Goal: Register for event/course

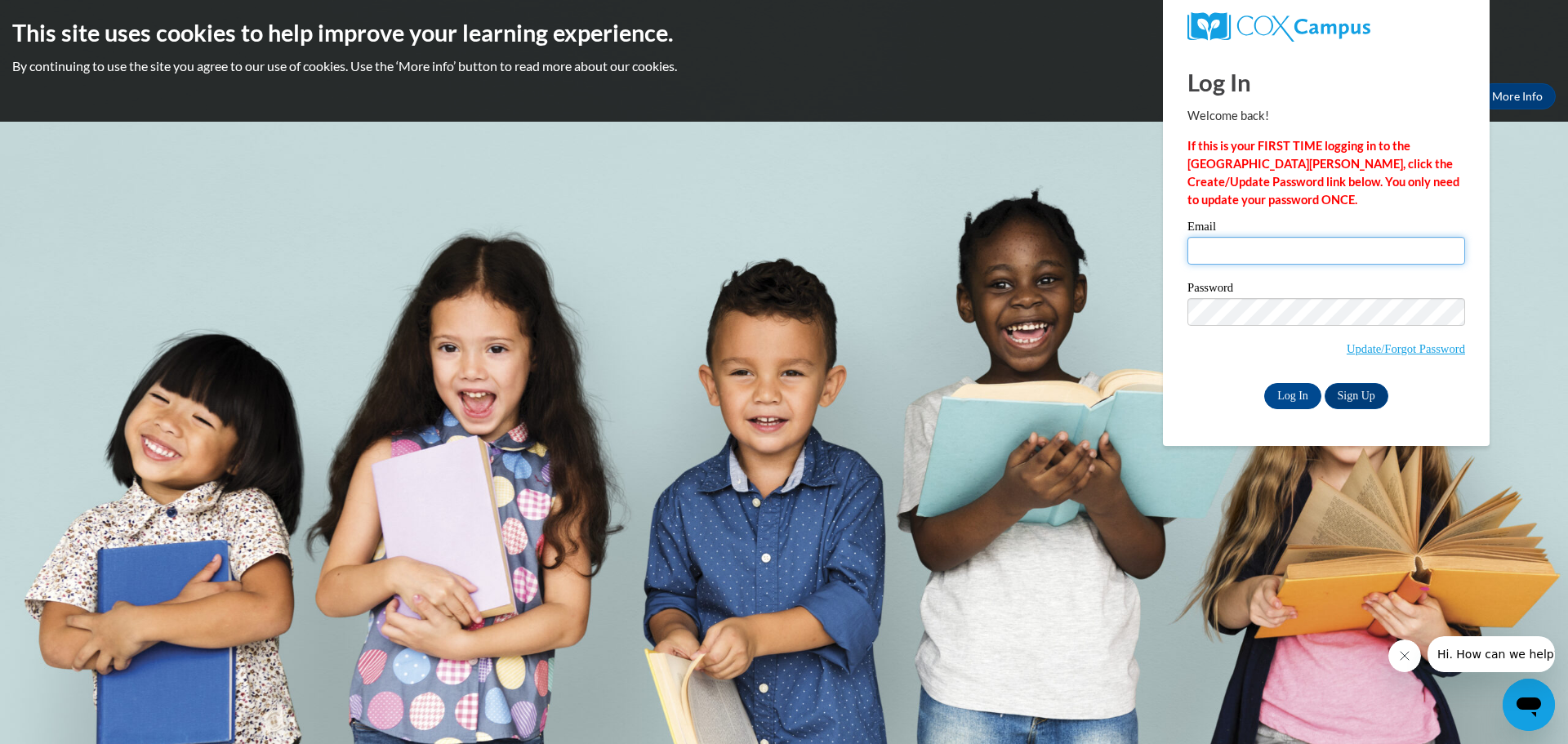
click at [1205, 248] on input "Email" at bounding box center [1326, 250] width 278 height 28
type input "canigliashawna@gmail.com"
click at [1265, 383] on input "Log In" at bounding box center [1293, 395] width 57 height 26
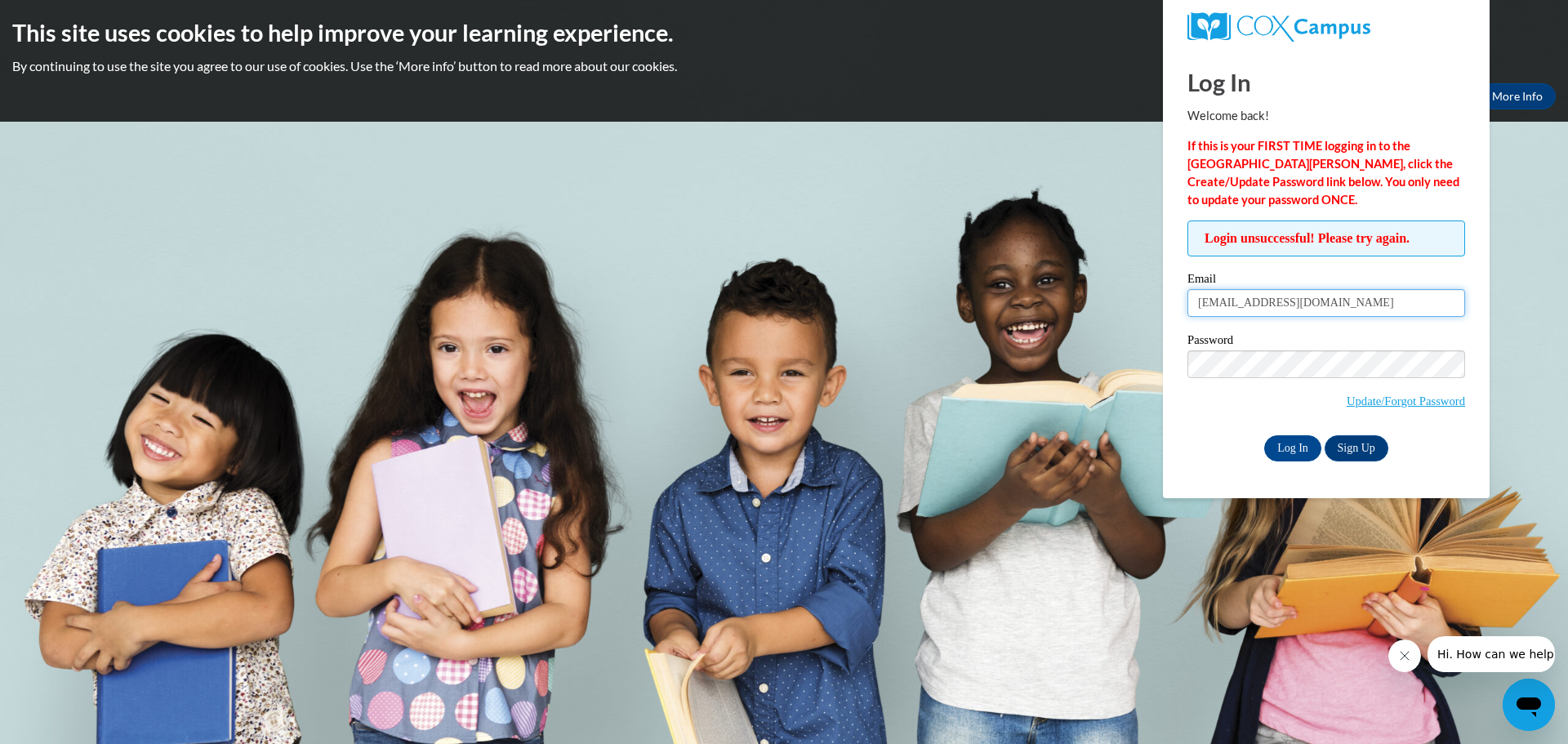
click at [1376, 311] on input "canigliashawna@gmail.com" at bounding box center [1326, 303] width 278 height 28
type input "c"
type input "scaniglia@conestogacougars.org"
click at [1265, 435] on input "Log In" at bounding box center [1293, 448] width 57 height 26
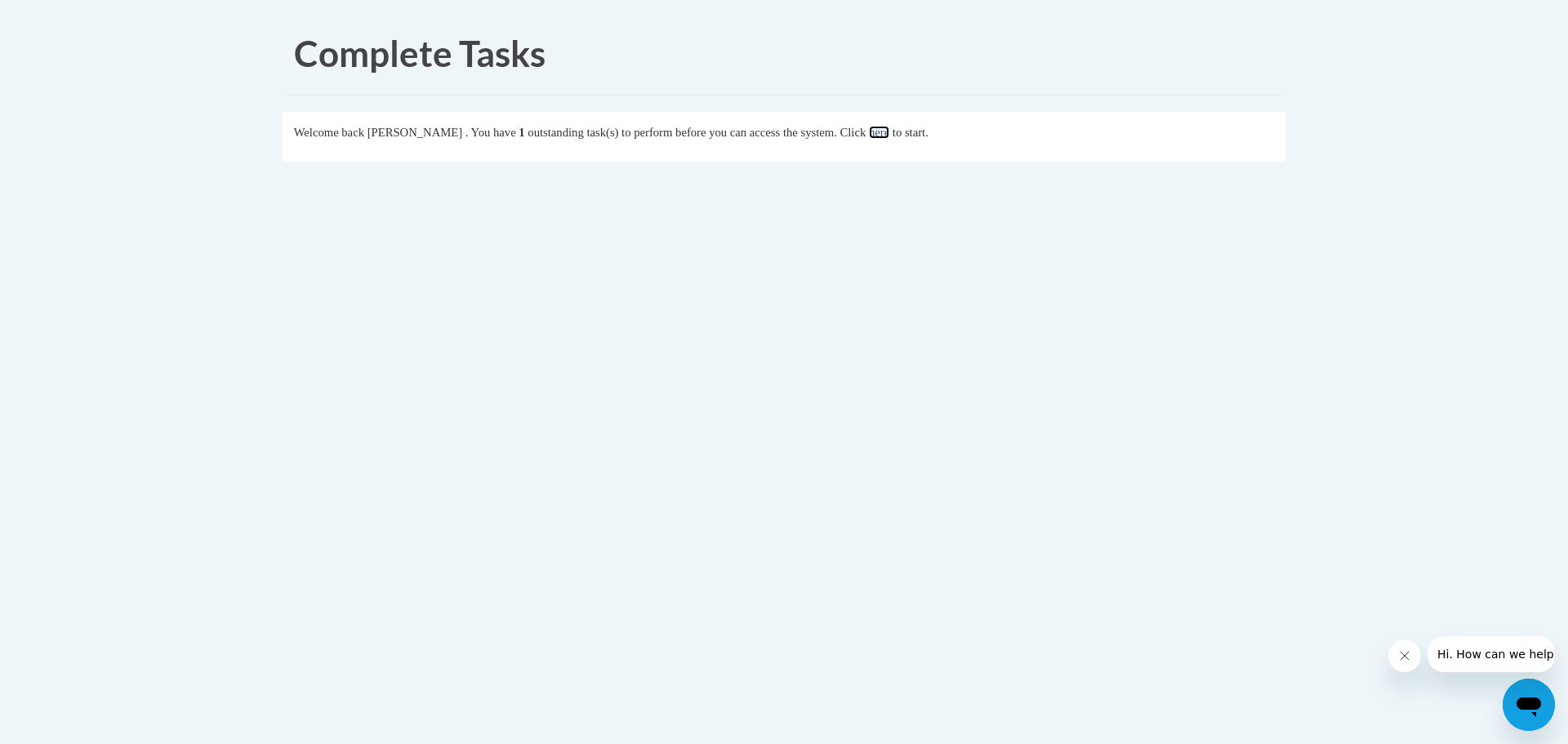
click at [889, 135] on link "here" at bounding box center [878, 132] width 20 height 13
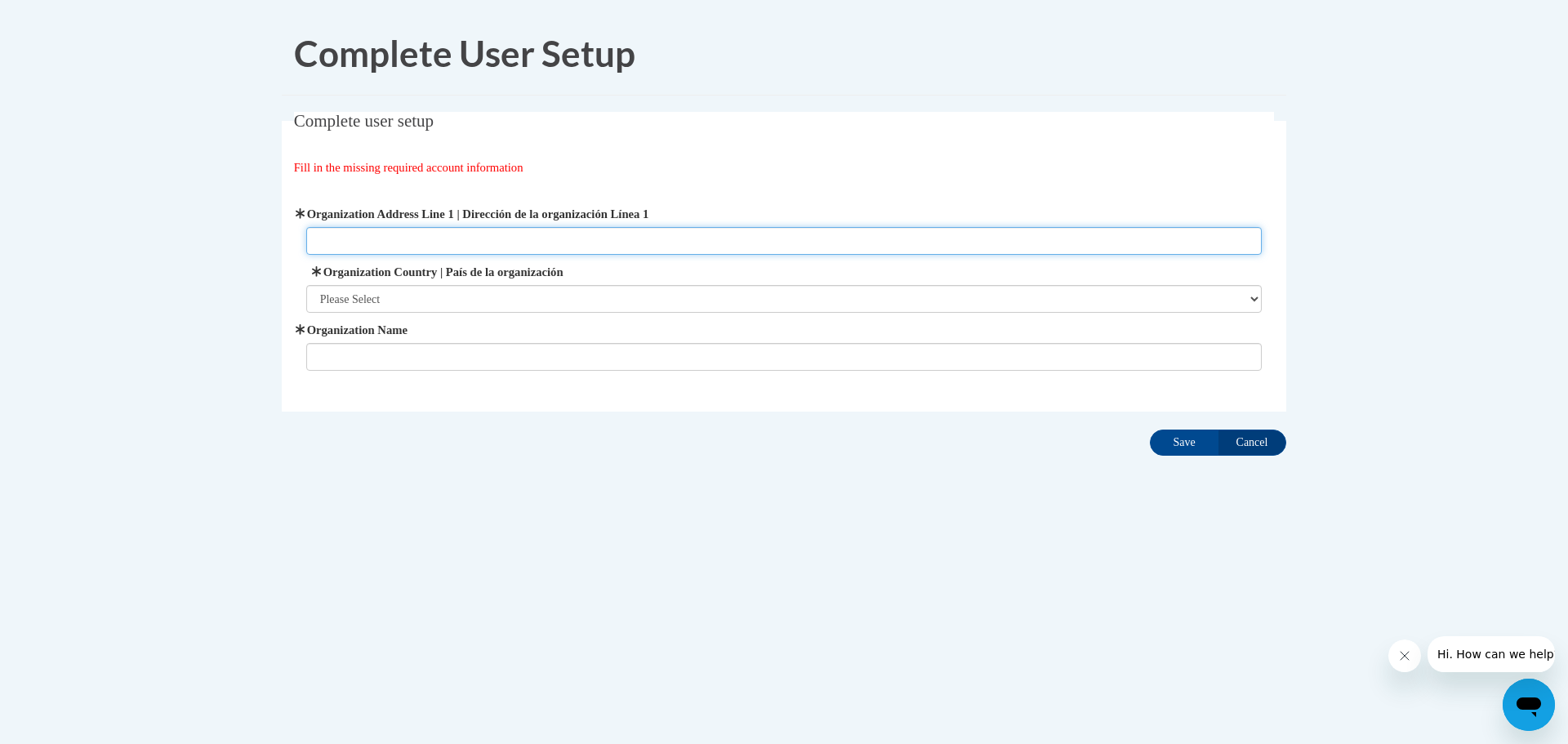
click at [397, 240] on input "Organization Address Line 1 | Dirección de la organización Línea 1" at bounding box center [784, 240] width 957 height 28
type input "[STREET_ADDRESS]"
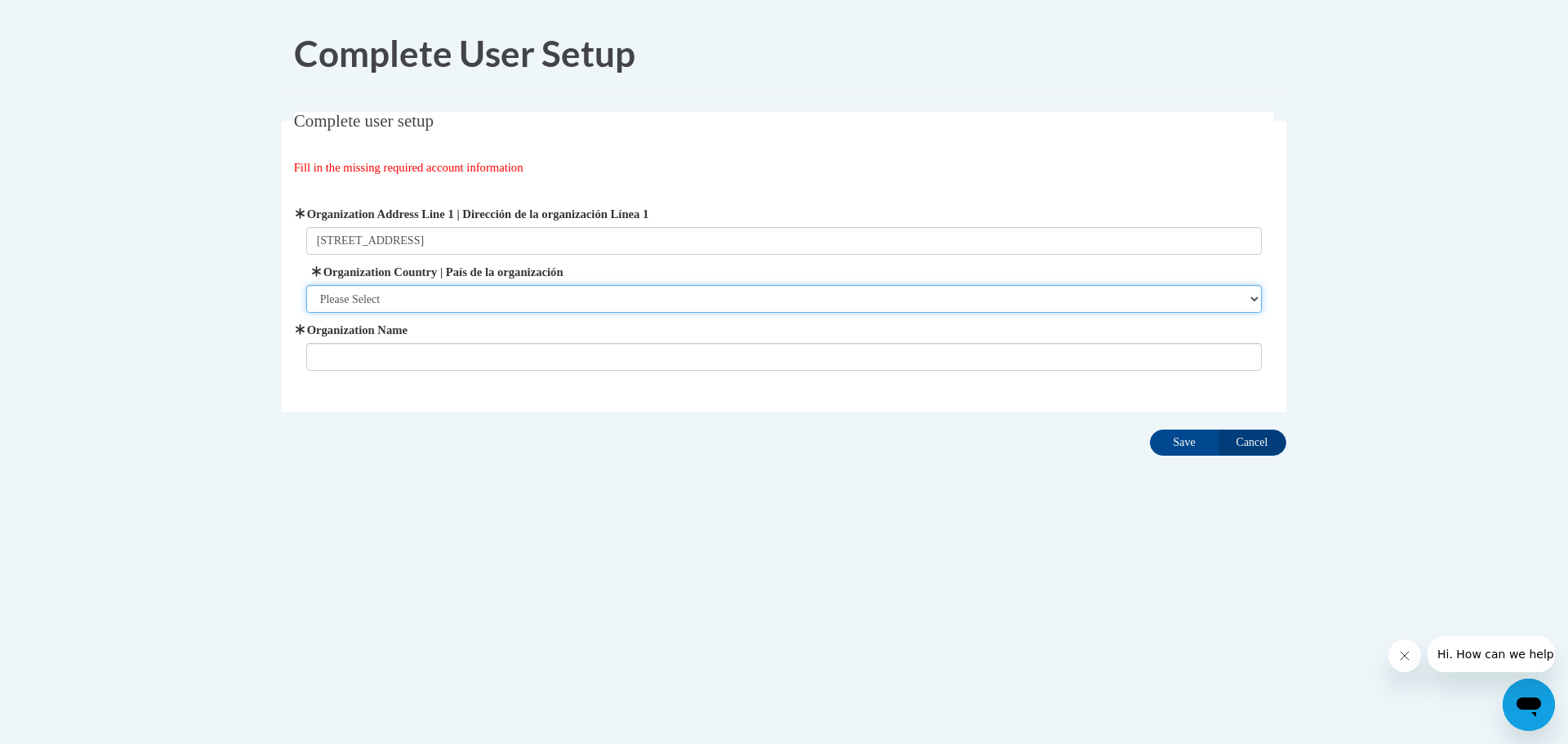
click at [416, 302] on select "Please Select [GEOGRAPHIC_DATA] | [GEOGRAPHIC_DATA] Outside of [GEOGRAPHIC_DATA…" at bounding box center [784, 298] width 957 height 28
select select "ad49bcad-a171-4b2e-b99c-48b446064914"
click at [306, 285] on select "Please Select [GEOGRAPHIC_DATA] | [GEOGRAPHIC_DATA] Outside of [GEOGRAPHIC_DATA…" at bounding box center [784, 298] width 957 height 28
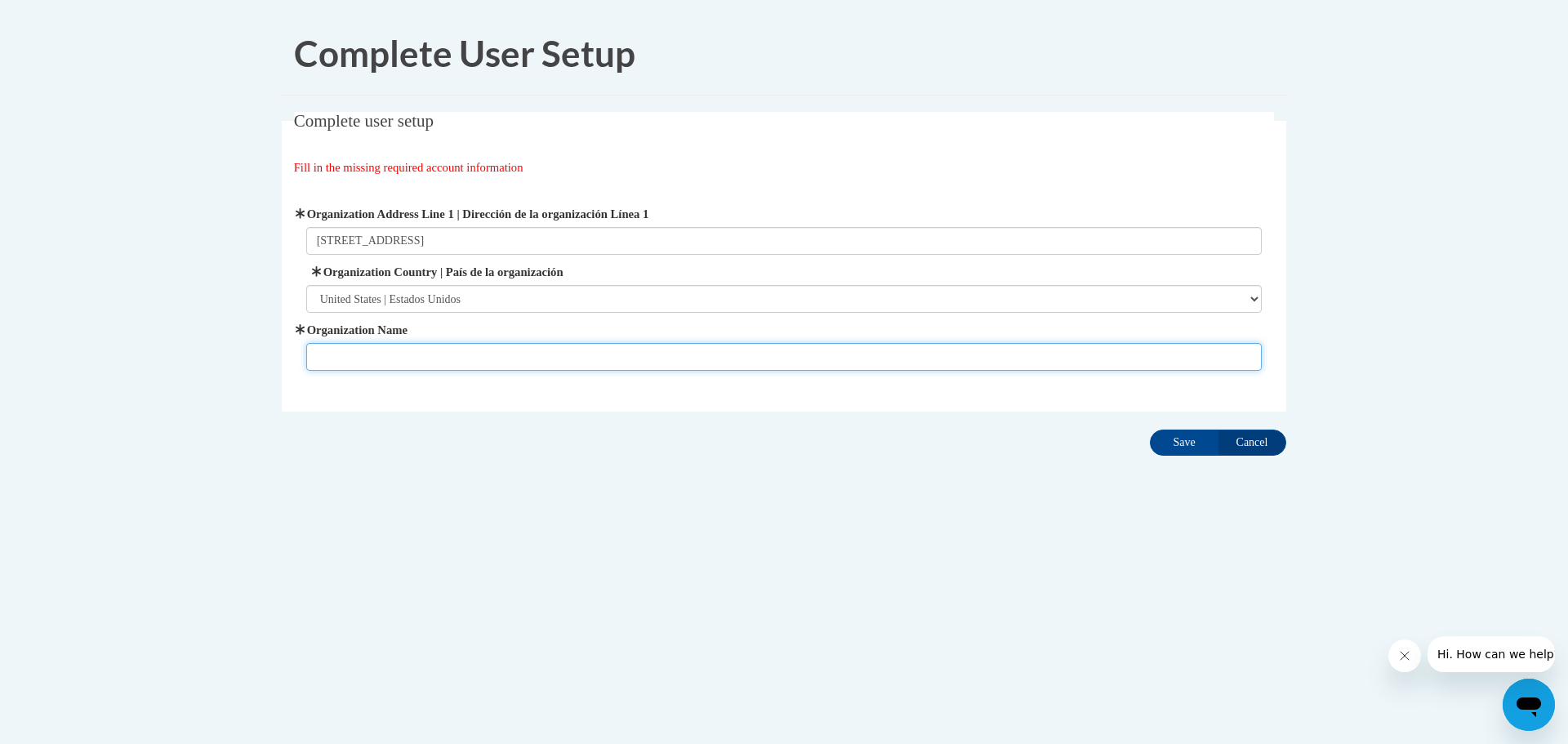
click at [393, 354] on input "Organization Name" at bounding box center [784, 356] width 957 height 28
type input "Conestoga Foundation Daycare"
click at [1150, 430] on input "Save" at bounding box center [1184, 442] width 69 height 26
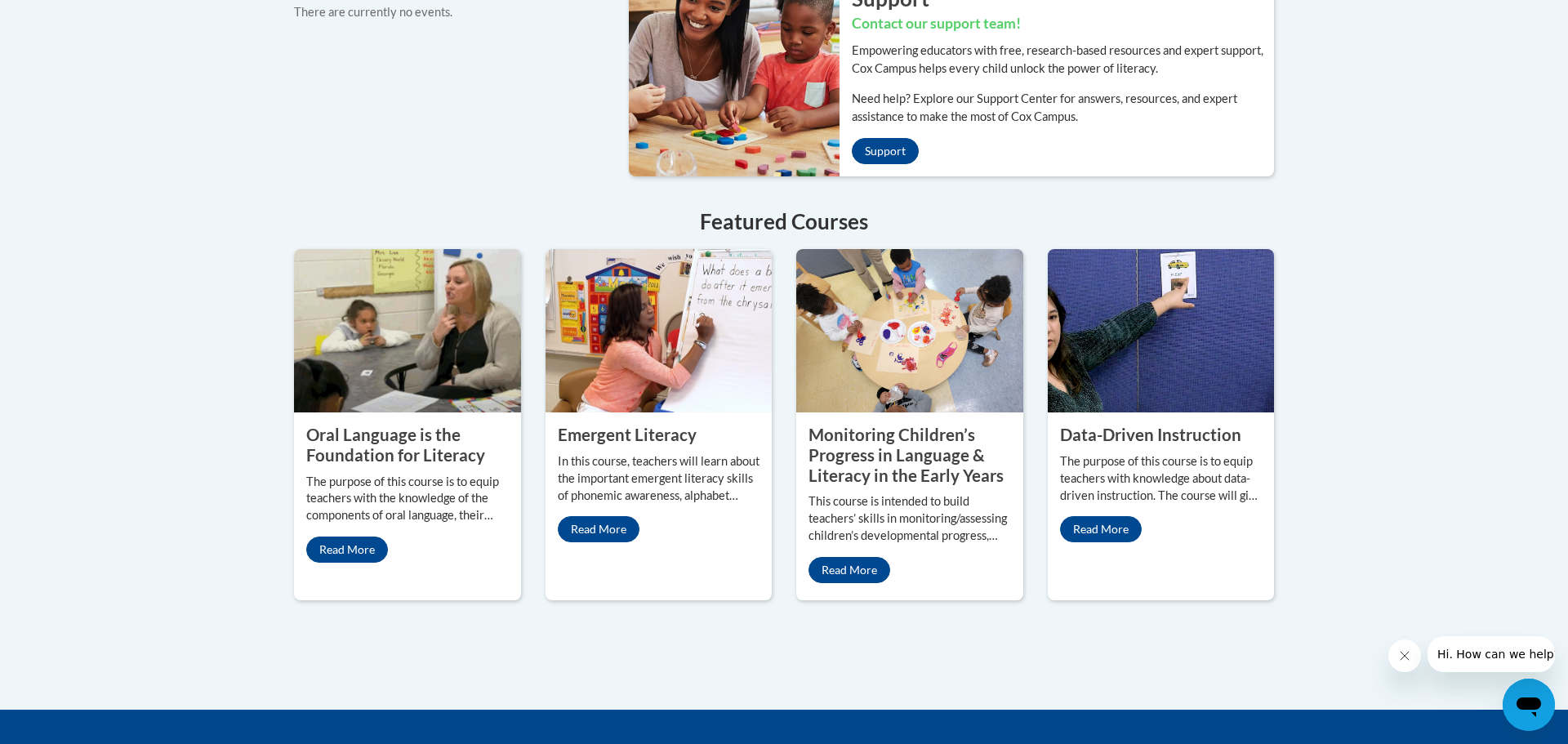
scroll to position [1299, 0]
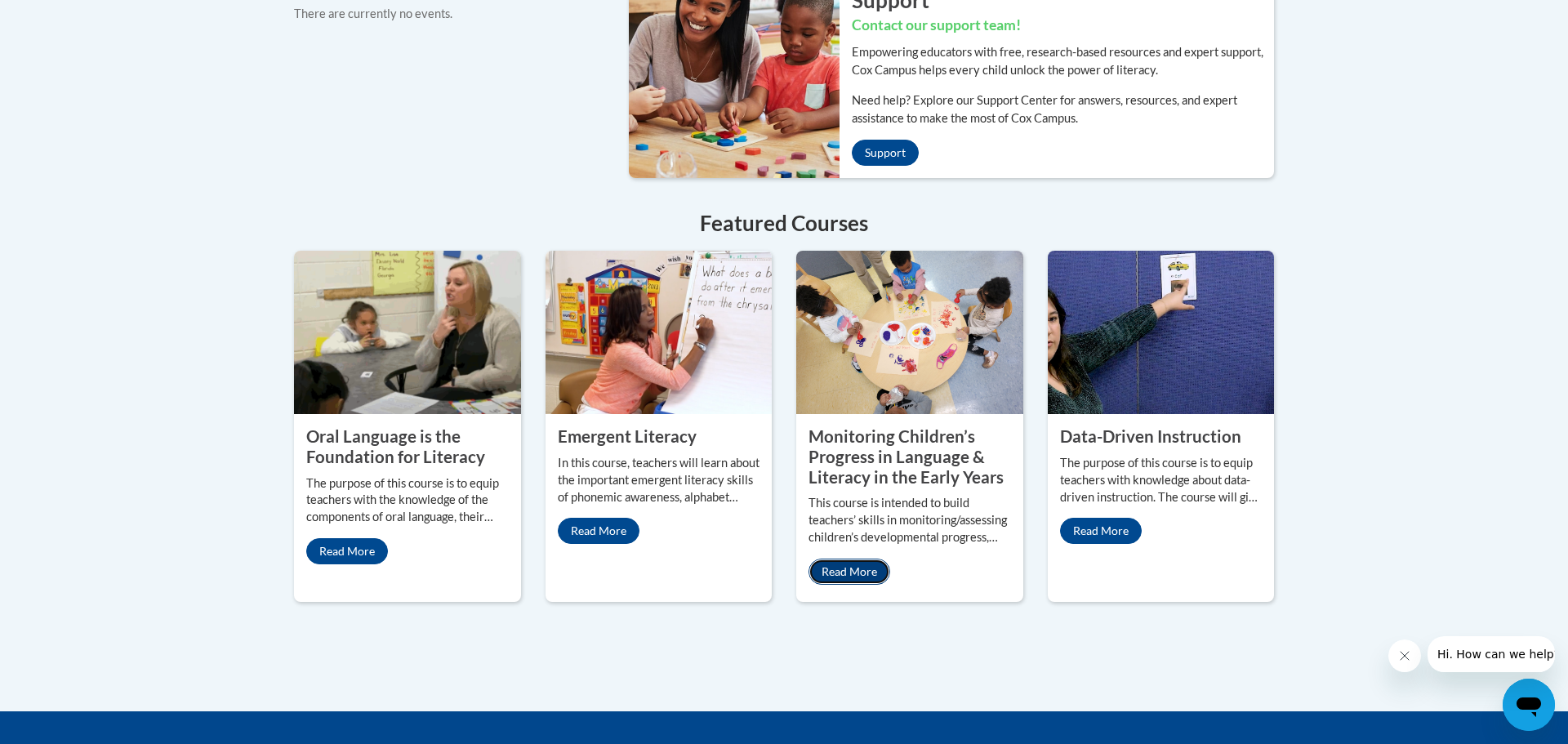
click at [857, 559] on link "Read More" at bounding box center [849, 571] width 82 height 26
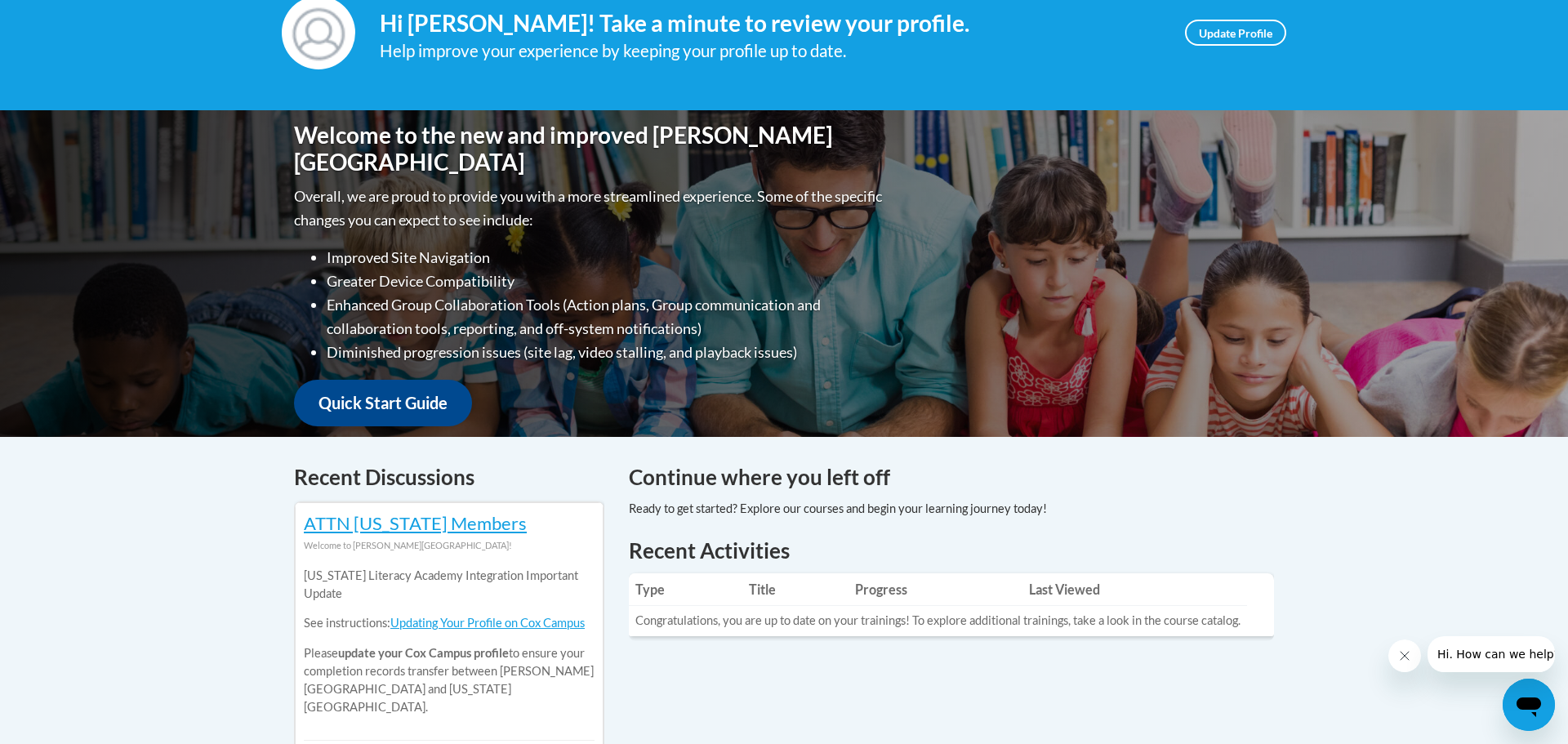
scroll to position [0, 0]
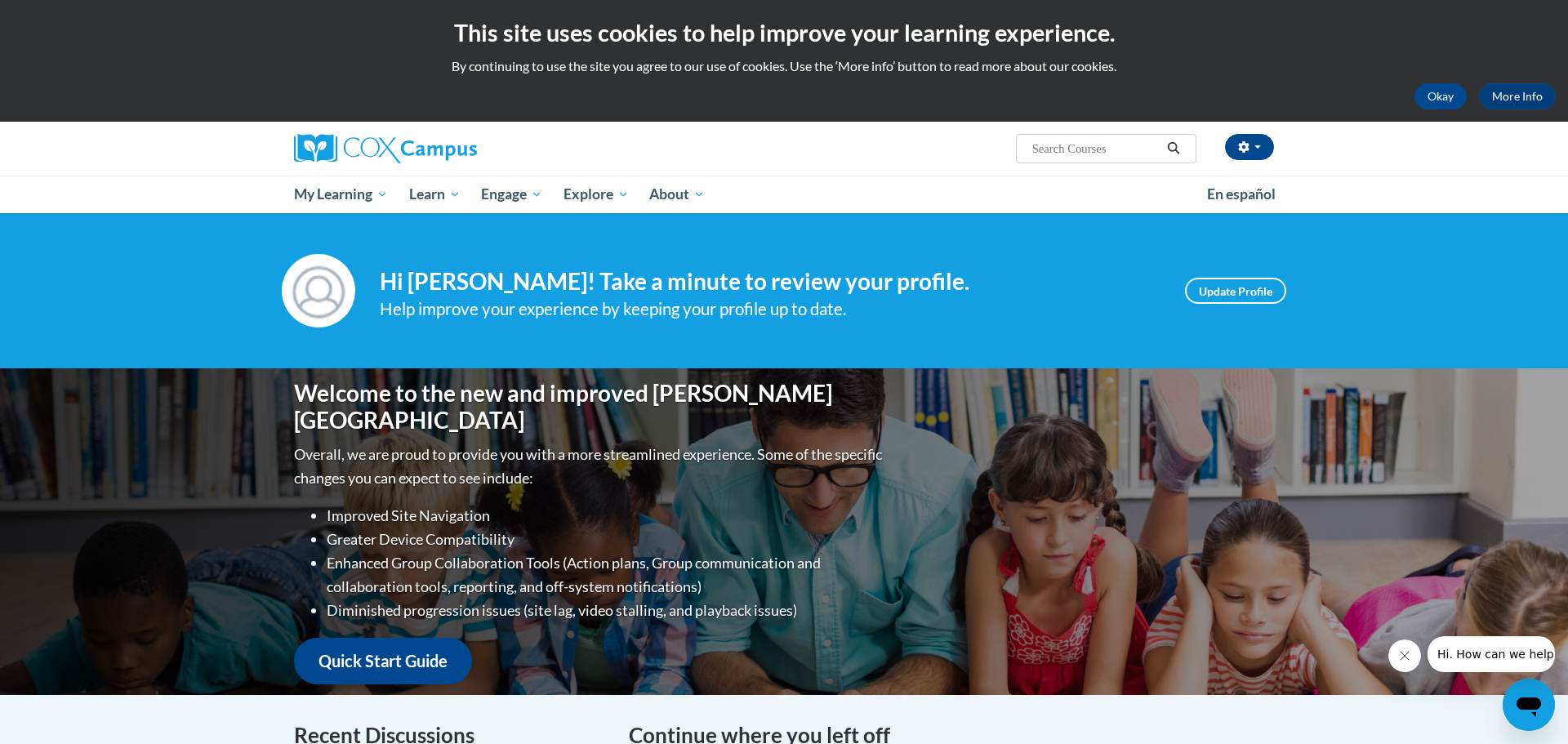
click at [1065, 149] on input "Search..." at bounding box center [1095, 149] width 131 height 20
type input "child care"
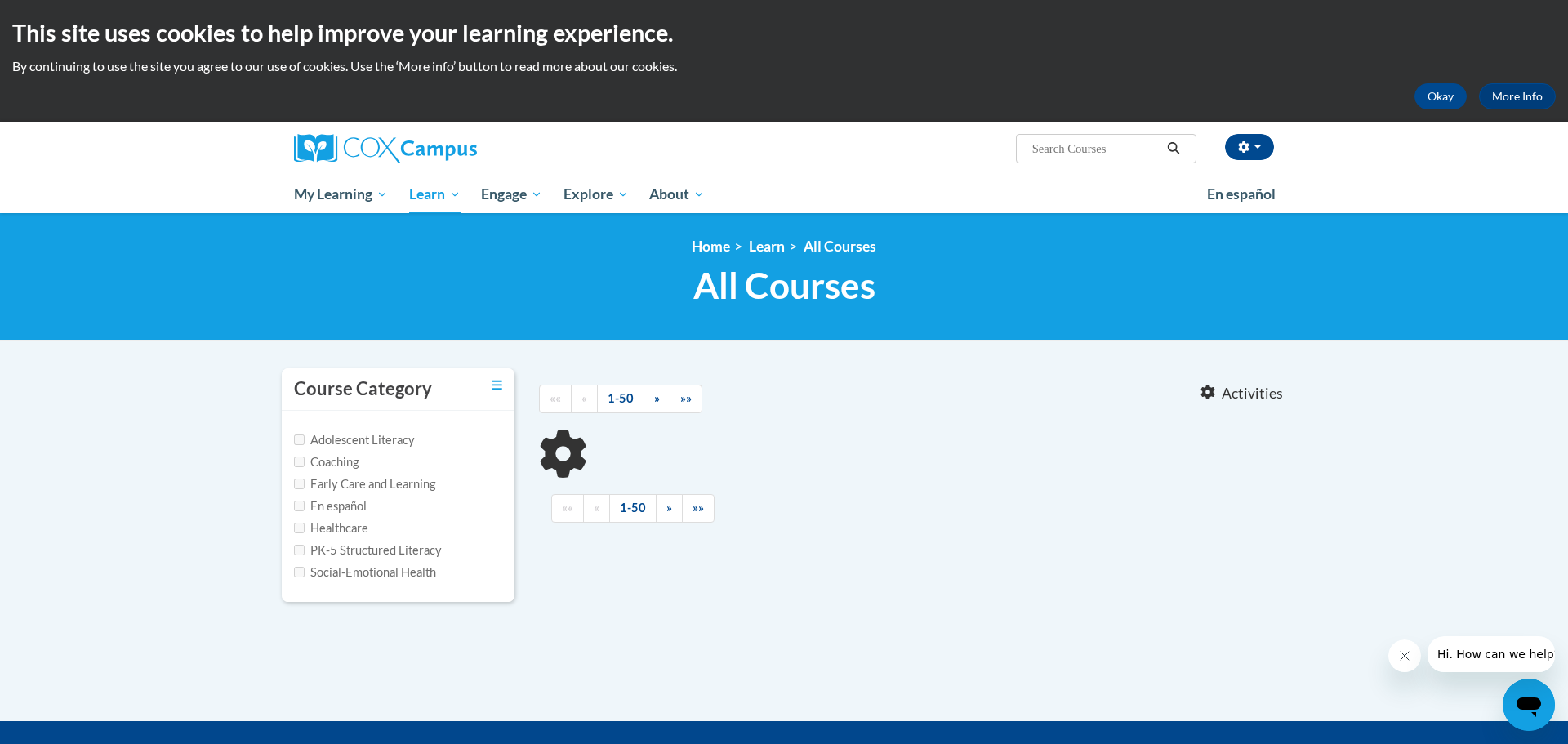
type input "child care"
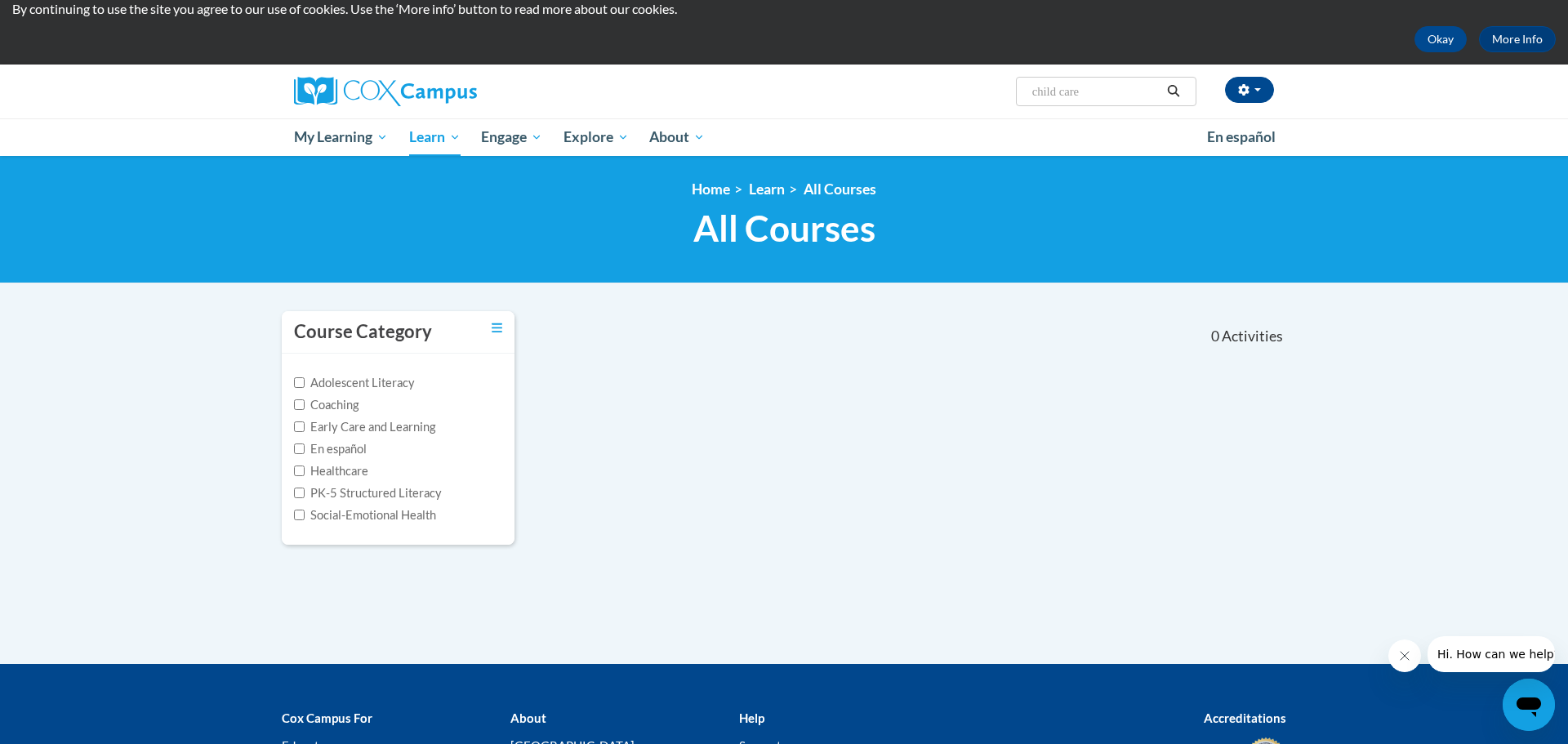
scroll to position [58, 0]
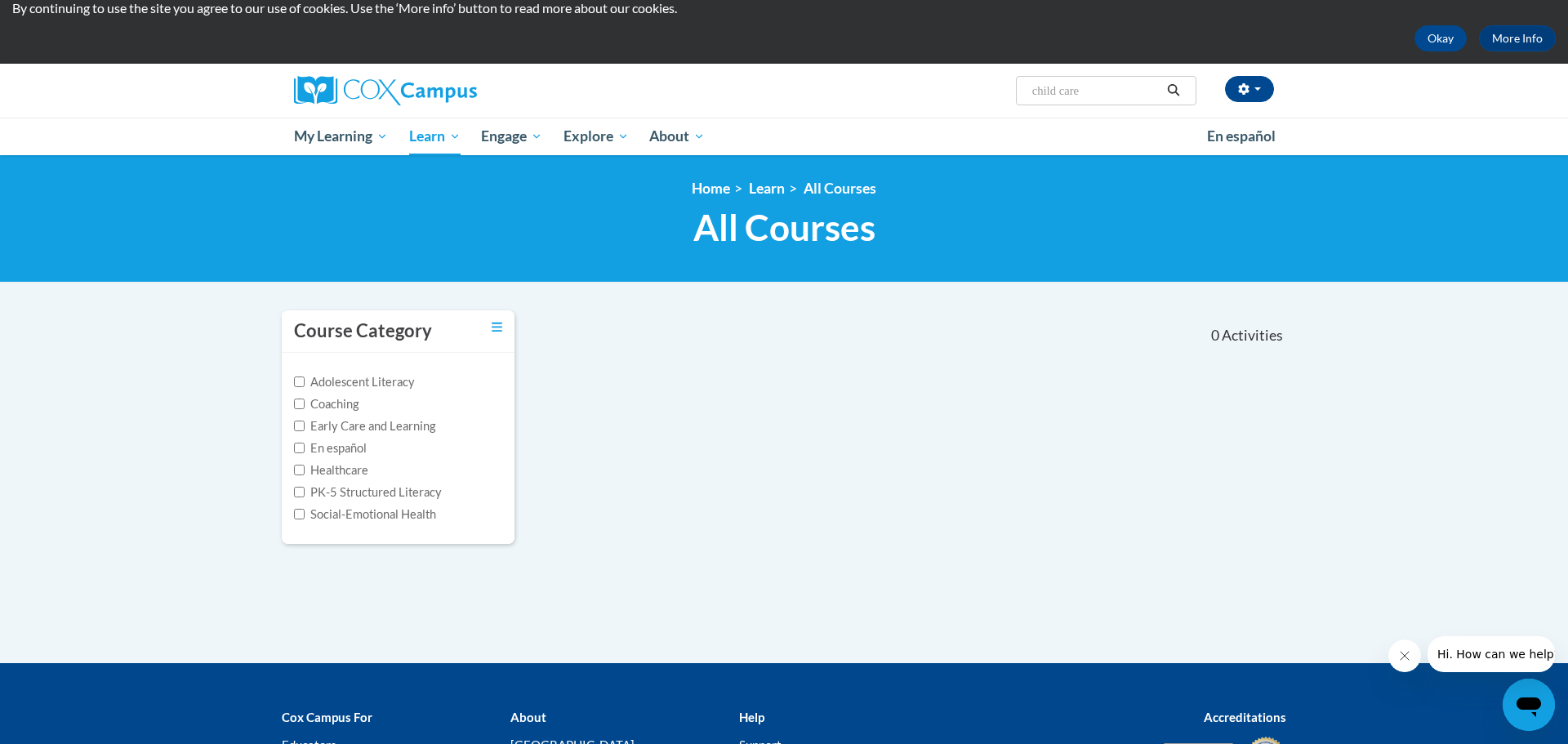
click at [405, 428] on label "Early Care and Learning" at bounding box center [364, 426] width 141 height 18
click at [304, 428] on input "Early Care and Learning" at bounding box center [299, 426] width 11 height 11
checkbox input "true"
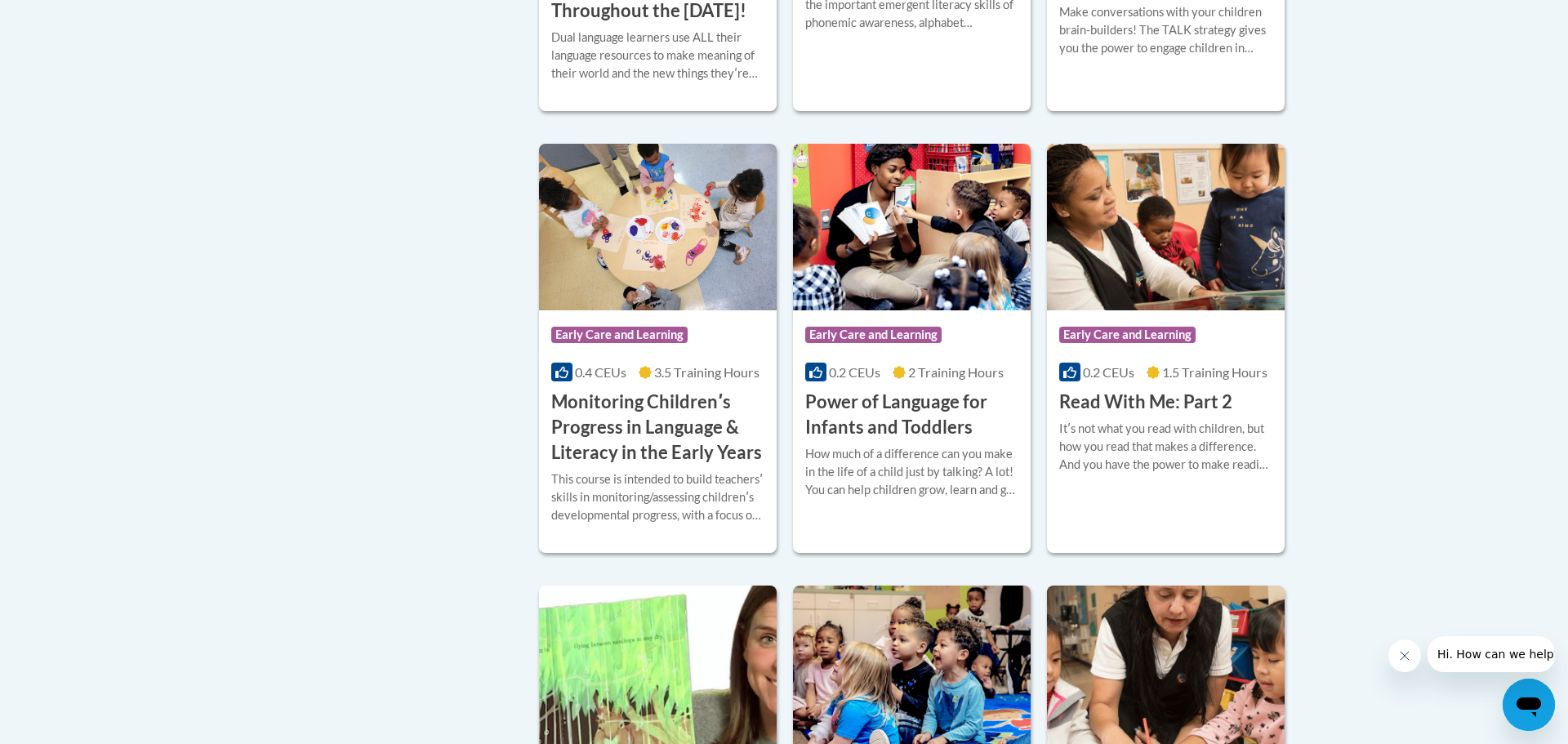
scroll to position [1189, 0]
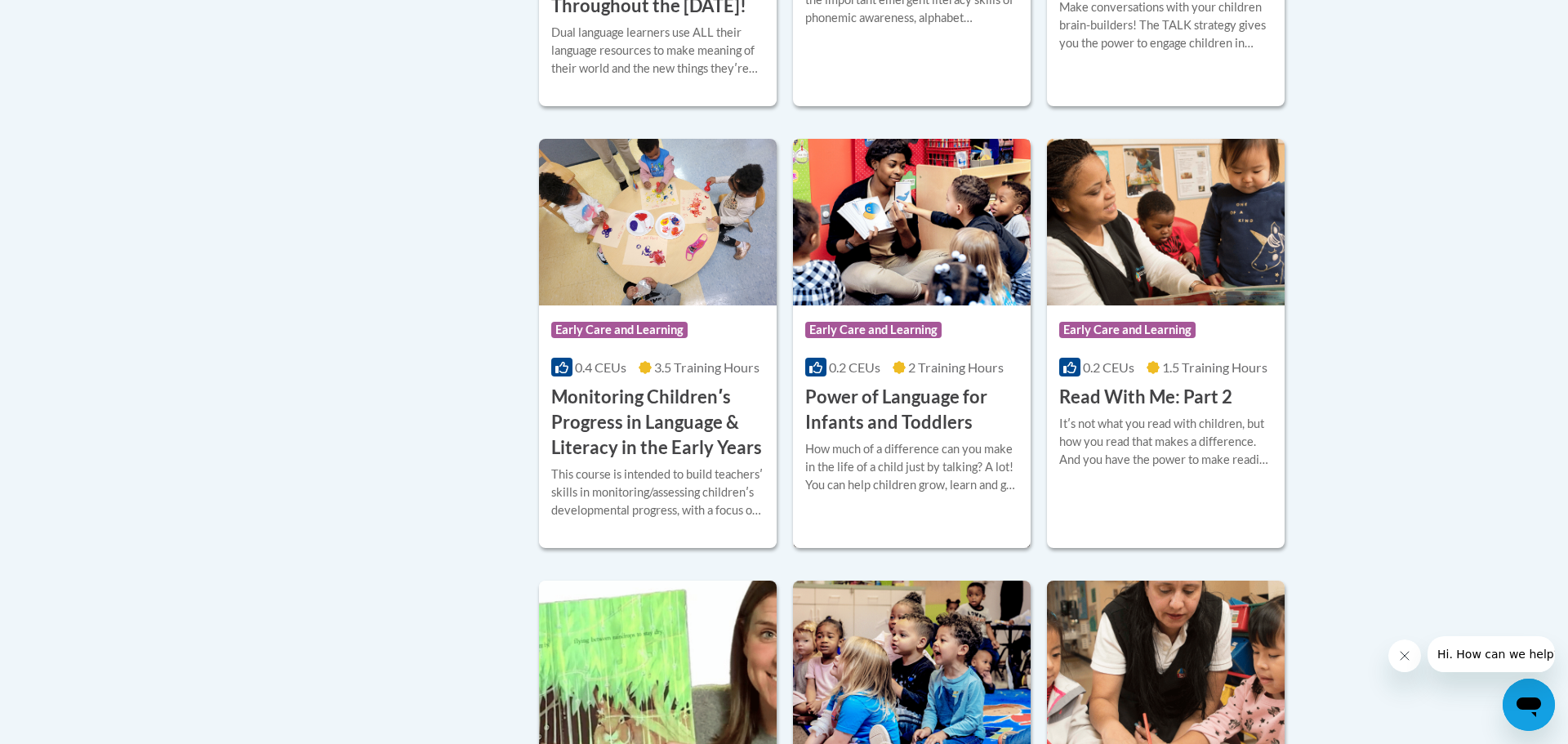
click at [885, 474] on div "How much of a difference can you make in the life of a child just by talking? A…" at bounding box center [912, 467] width 214 height 54
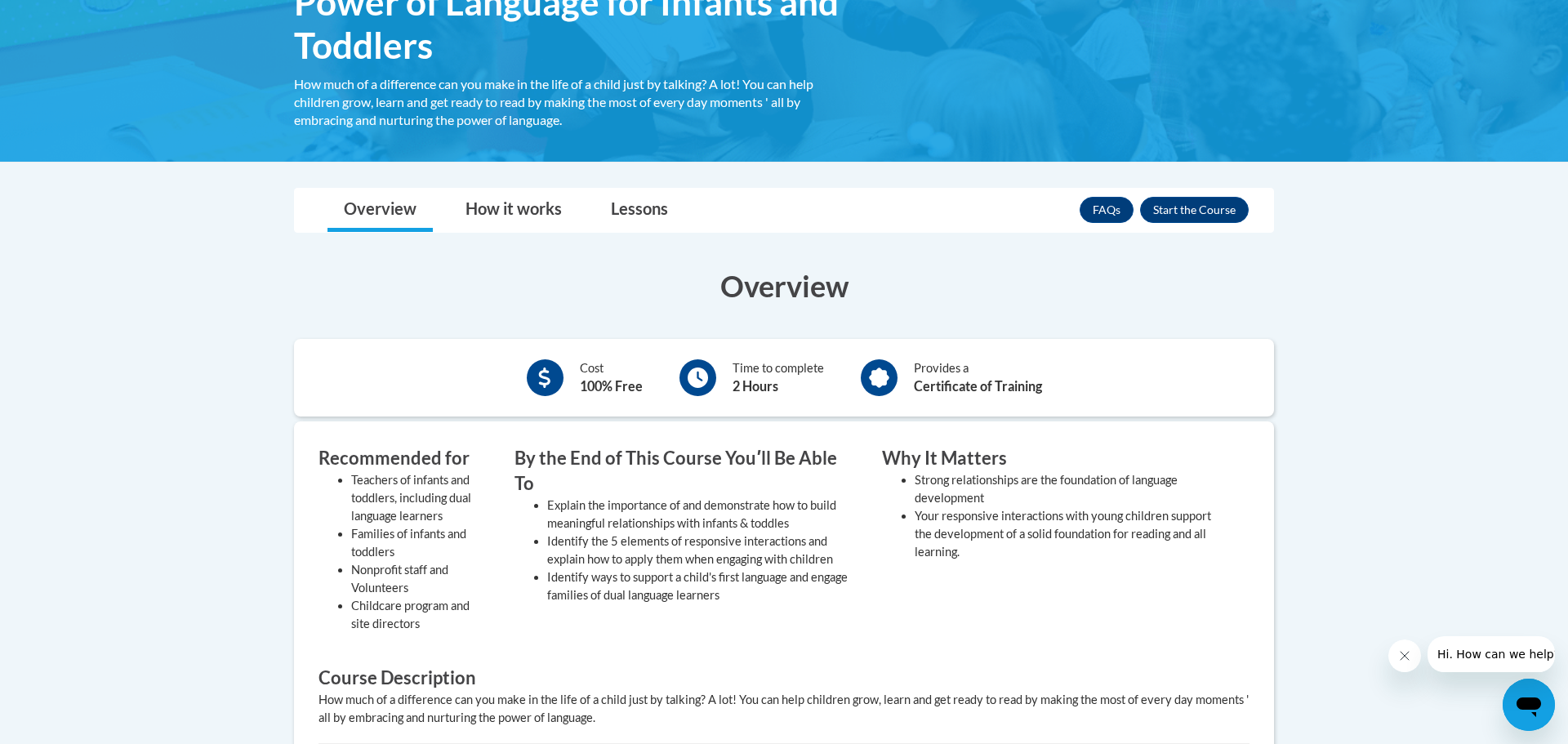
scroll to position [312, 0]
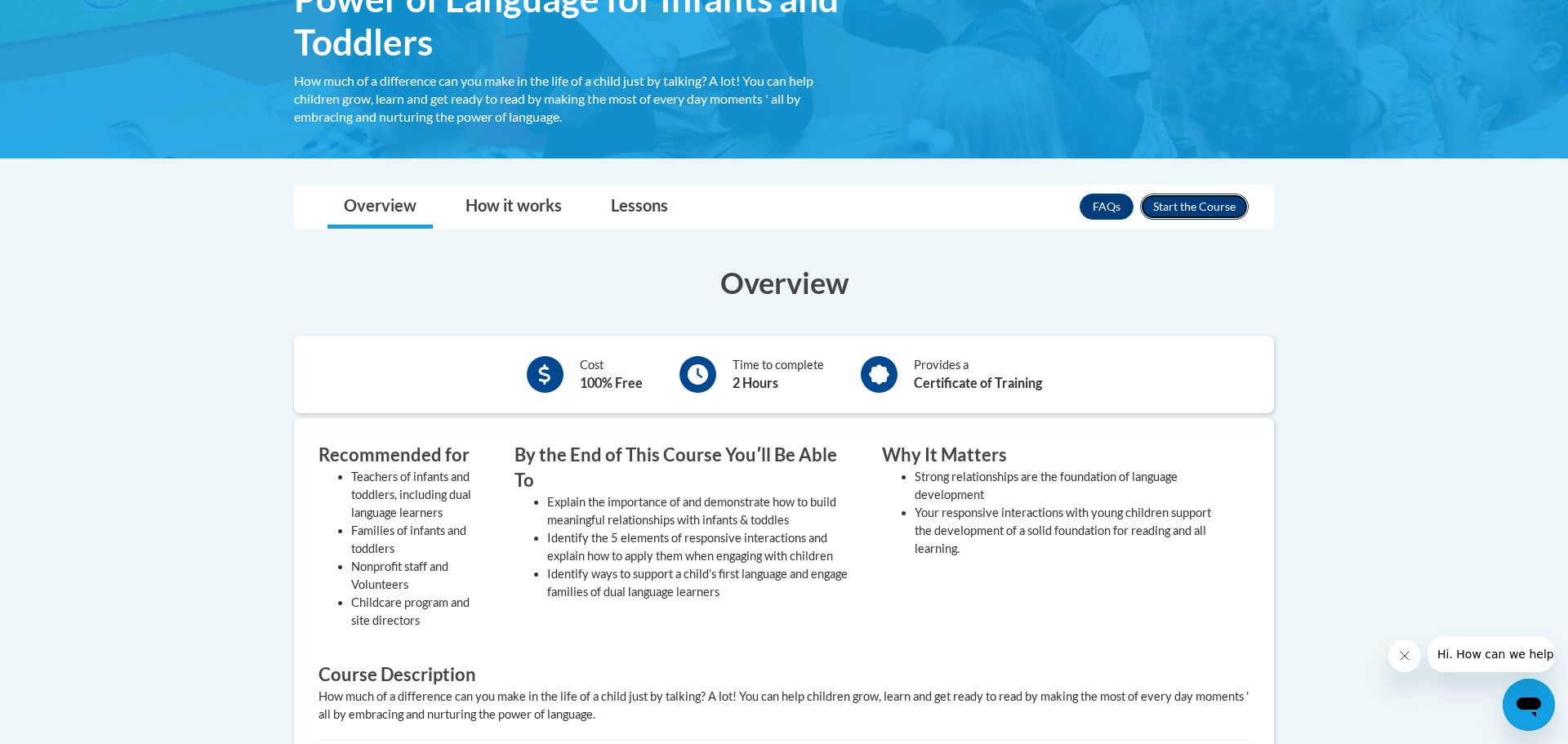
click at [1183, 207] on button "Enroll" at bounding box center [1194, 206] width 109 height 26
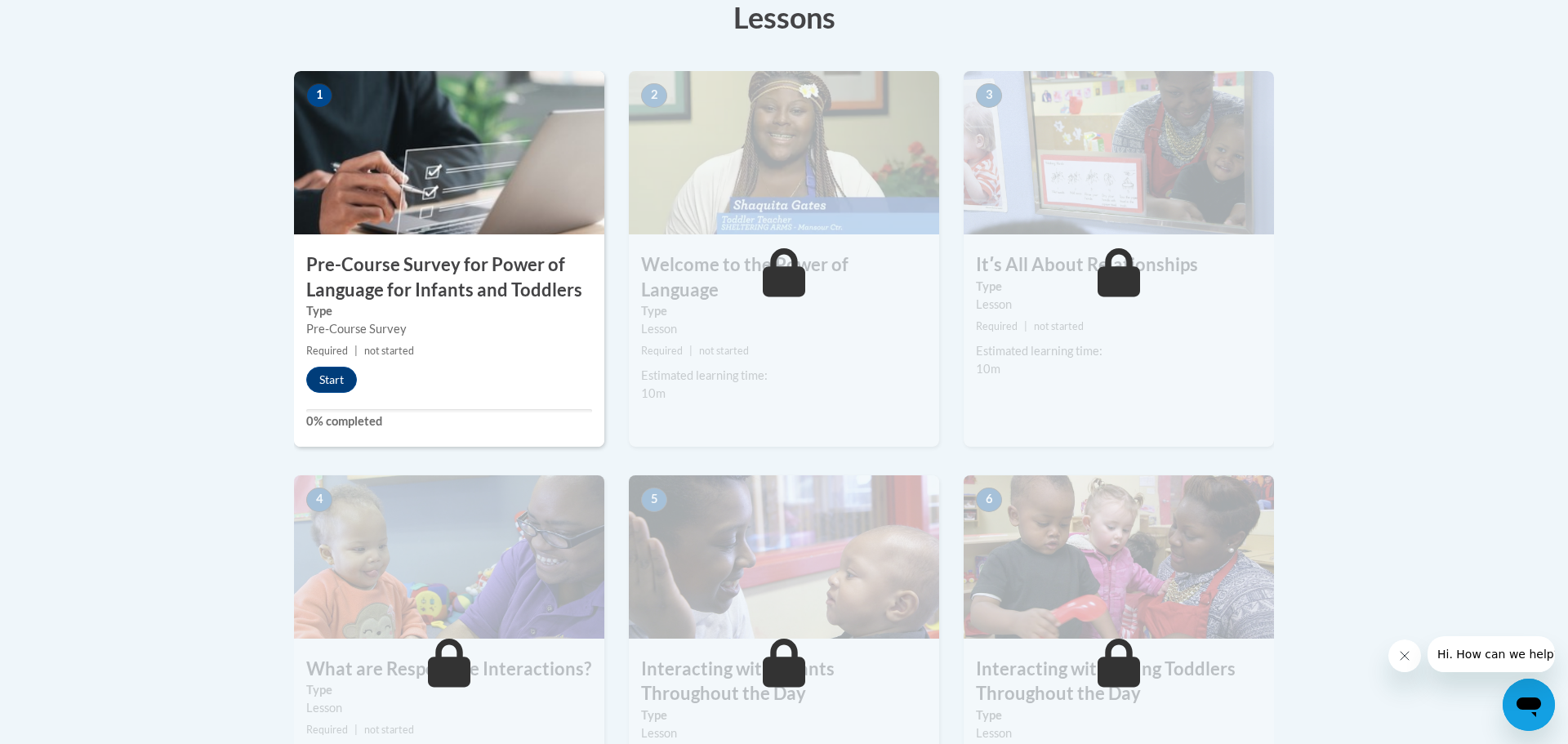
scroll to position [481, 0]
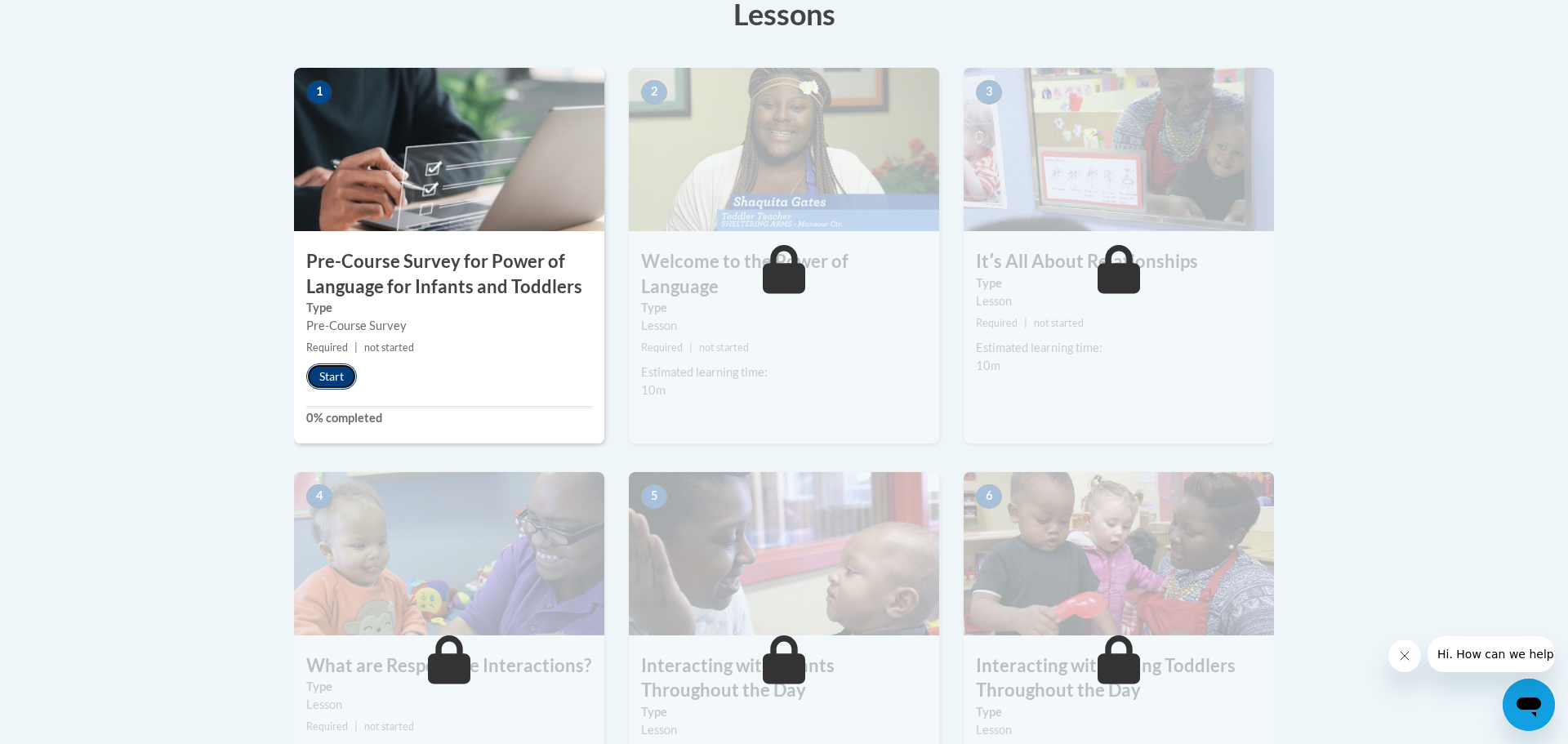
click at [327, 387] on button "Start" at bounding box center [331, 376] width 51 height 26
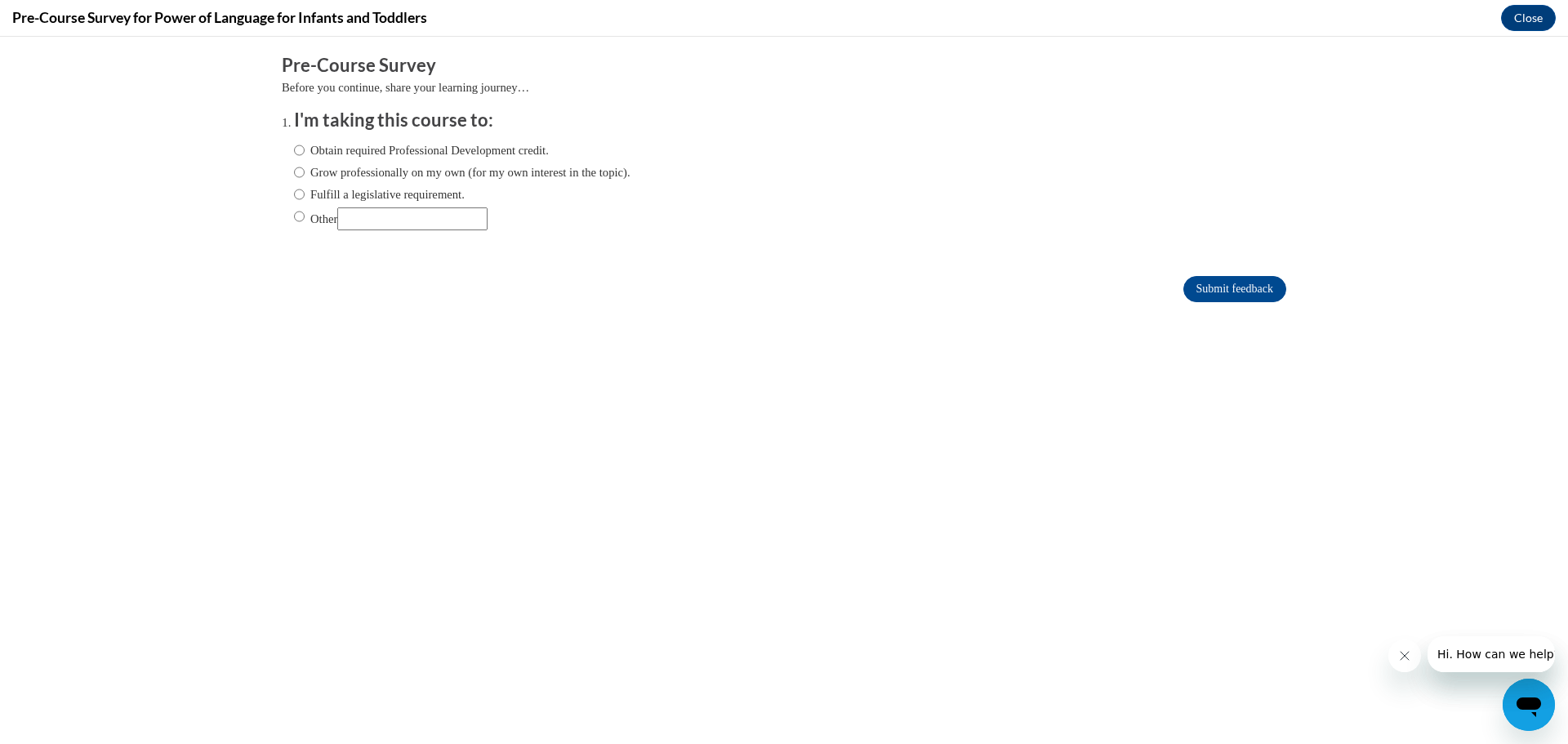
scroll to position [0, 0]
click at [345, 173] on label "Grow professionally on my own (for my own interest in the topic)." at bounding box center [462, 173] width 336 height 18
click at [304, 173] on input "Grow professionally on my own (for my own interest in the topic)." at bounding box center [299, 173] width 11 height 18
radio input "true"
click at [411, 150] on label "Obtain required Professional Development credit." at bounding box center [421, 150] width 255 height 18
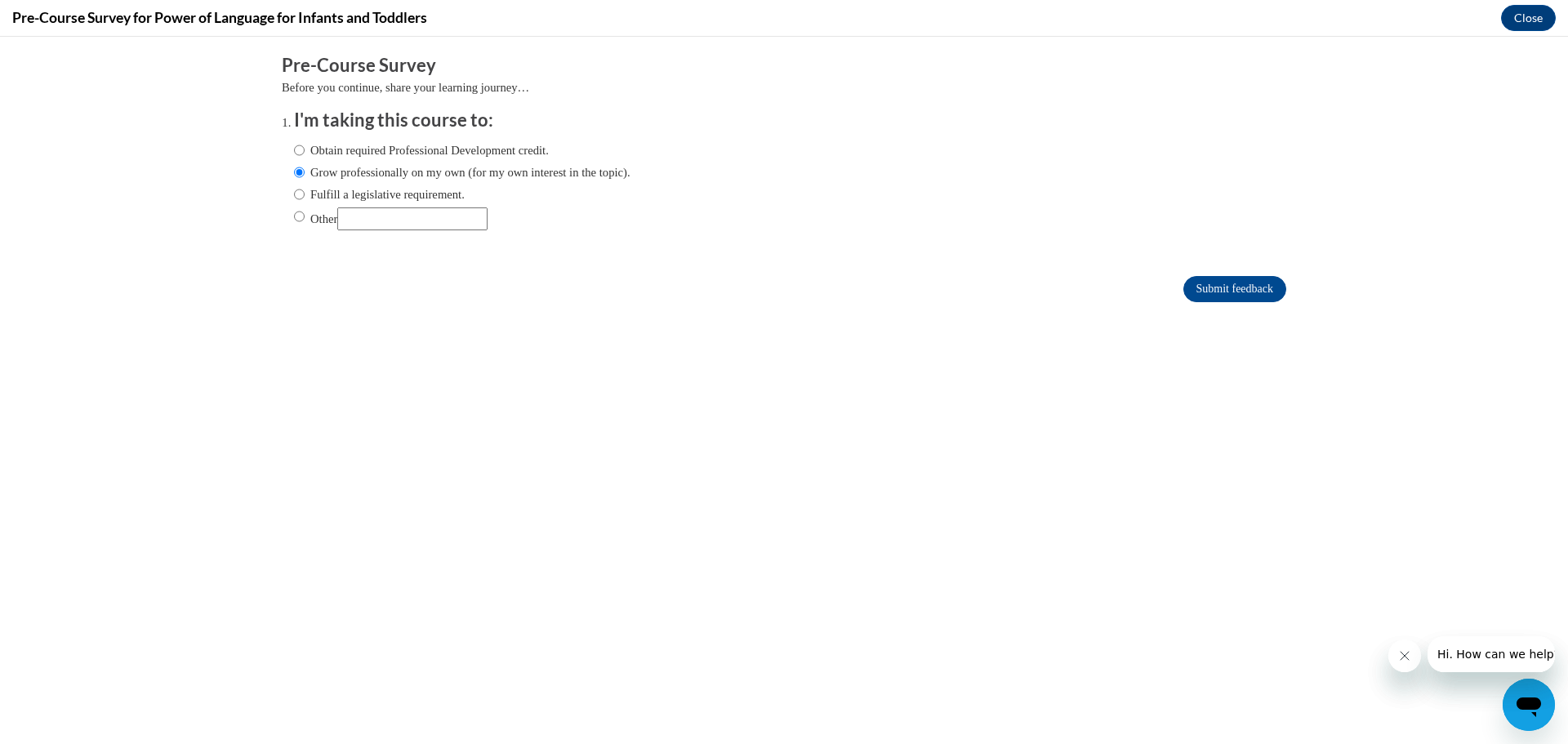
click at [304, 150] on input "Obtain required Professional Development credit." at bounding box center [299, 150] width 11 height 18
radio input "true"
click at [1276, 296] on input "Submit feedback" at bounding box center [1235, 288] width 103 height 26
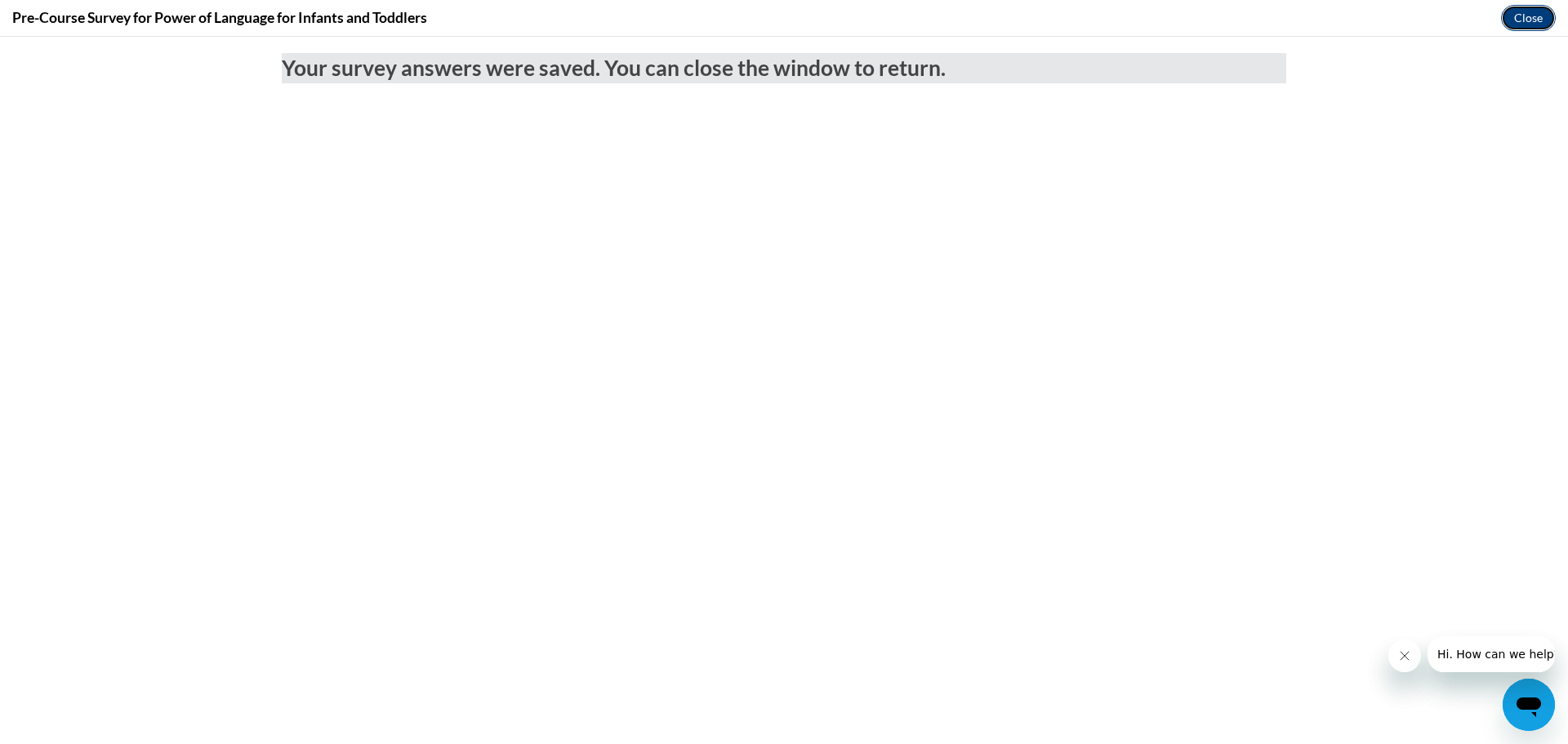
click at [1525, 12] on button "Close" at bounding box center [1528, 18] width 54 height 26
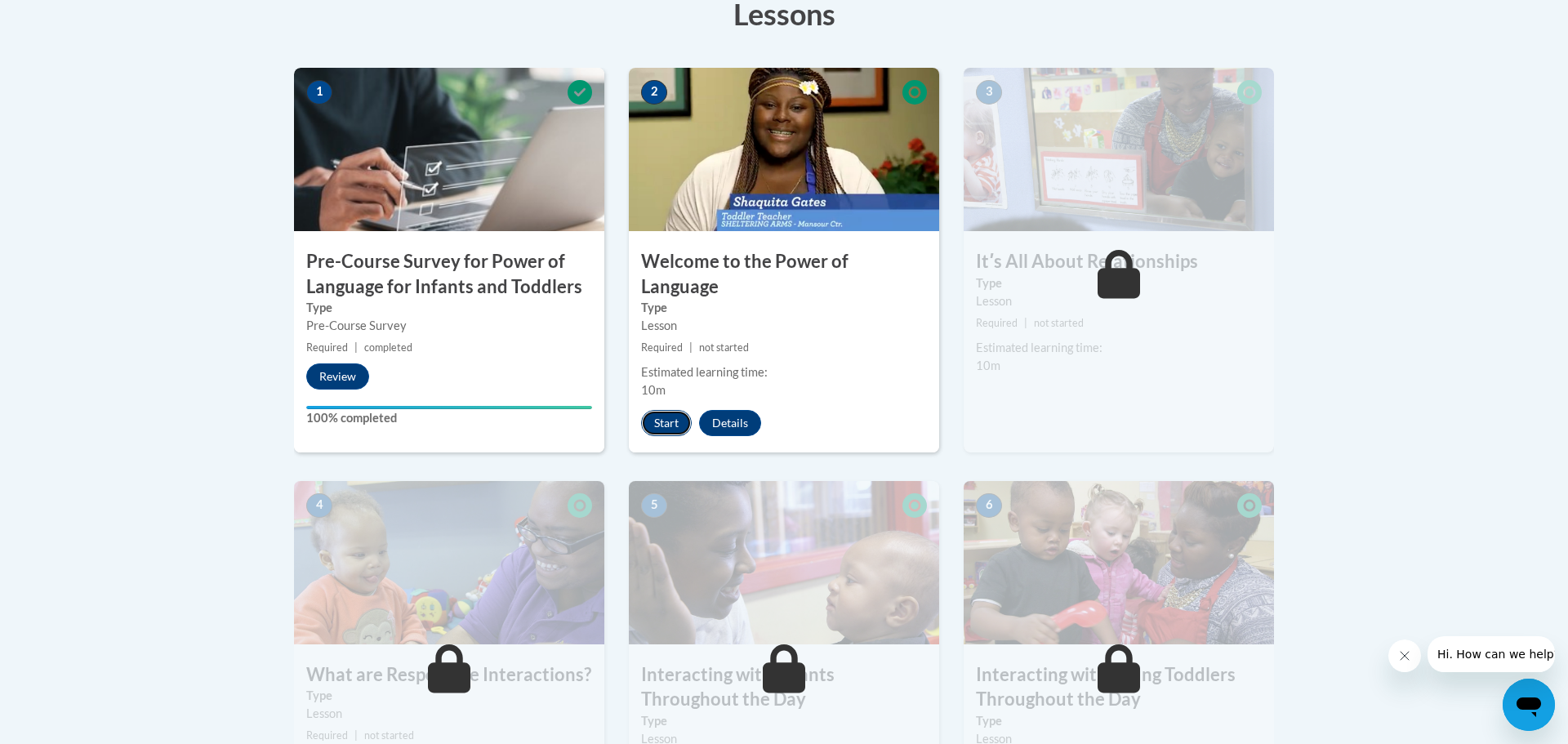
click at [670, 410] on button "Start" at bounding box center [666, 423] width 51 height 26
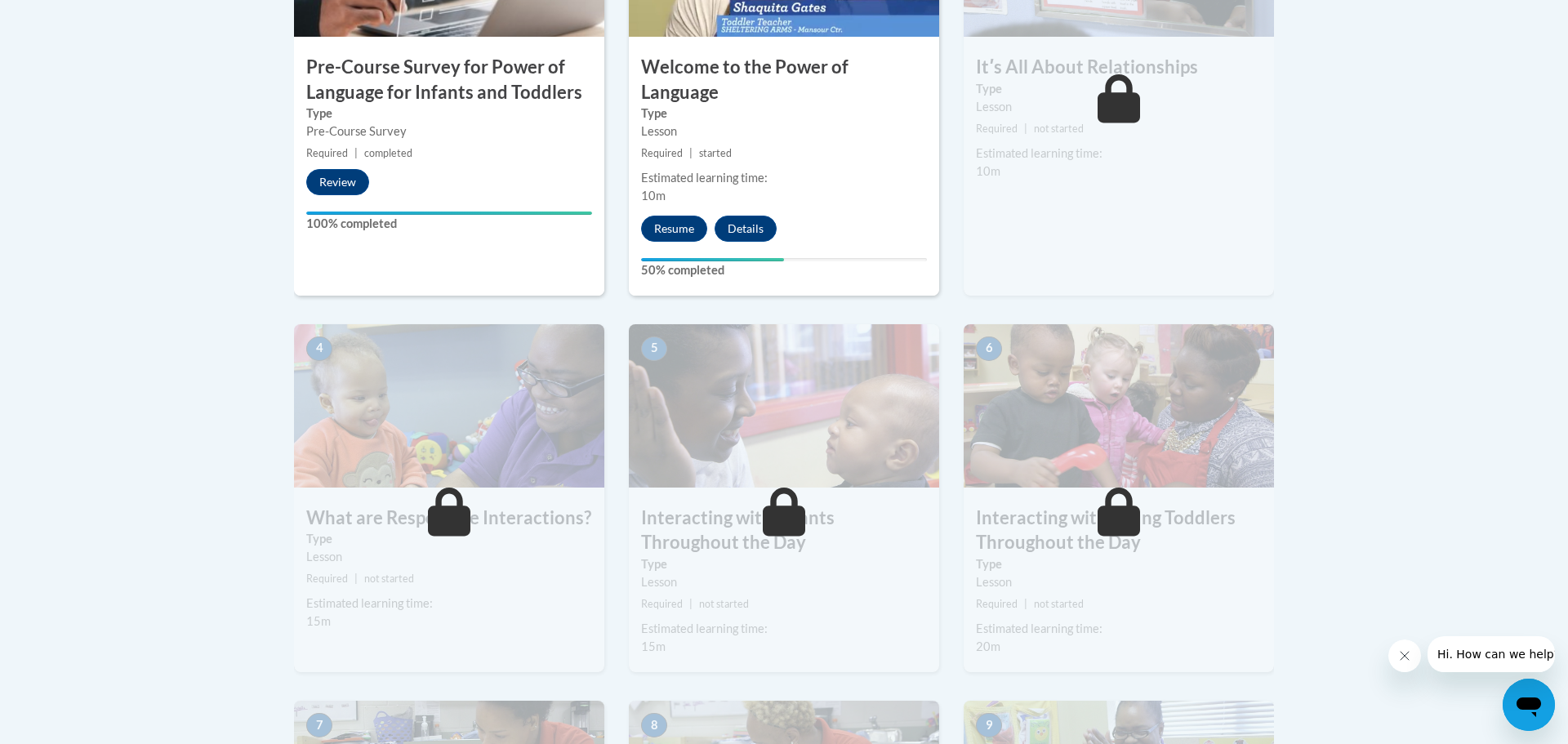
scroll to position [673, 0]
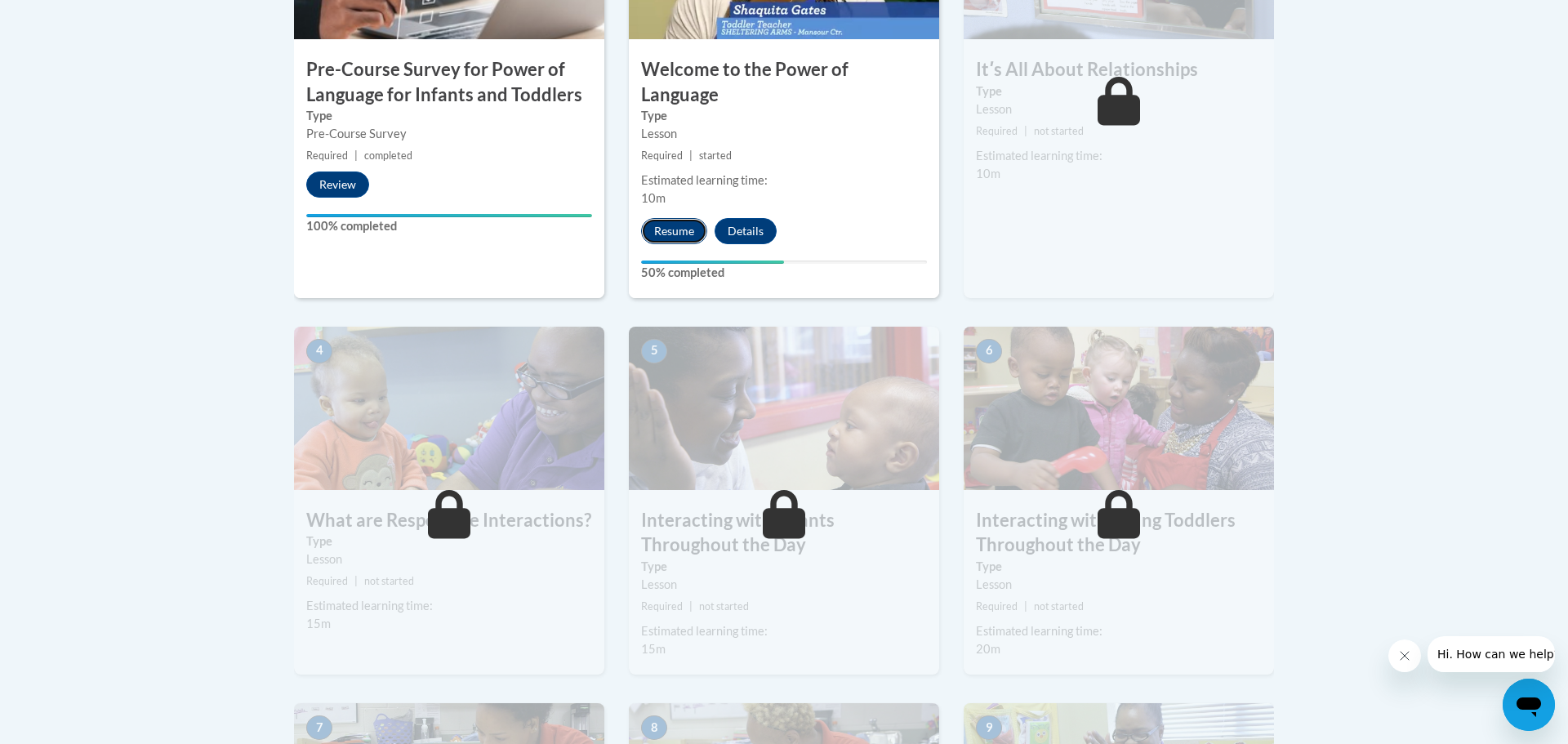
click at [673, 218] on button "Resume" at bounding box center [674, 230] width 66 height 26
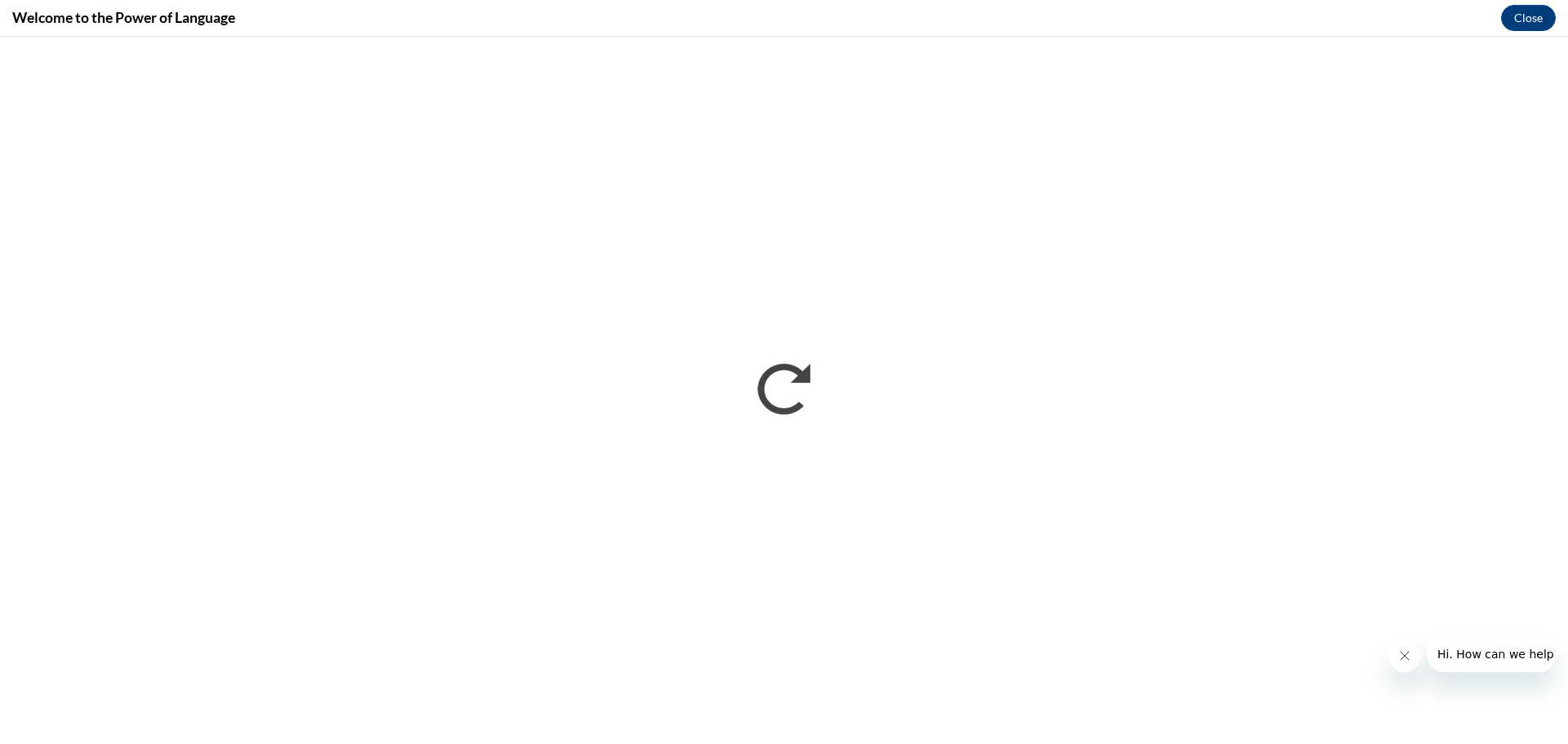
scroll to position [0, 0]
click at [1523, 10] on button "Close" at bounding box center [1528, 18] width 54 height 26
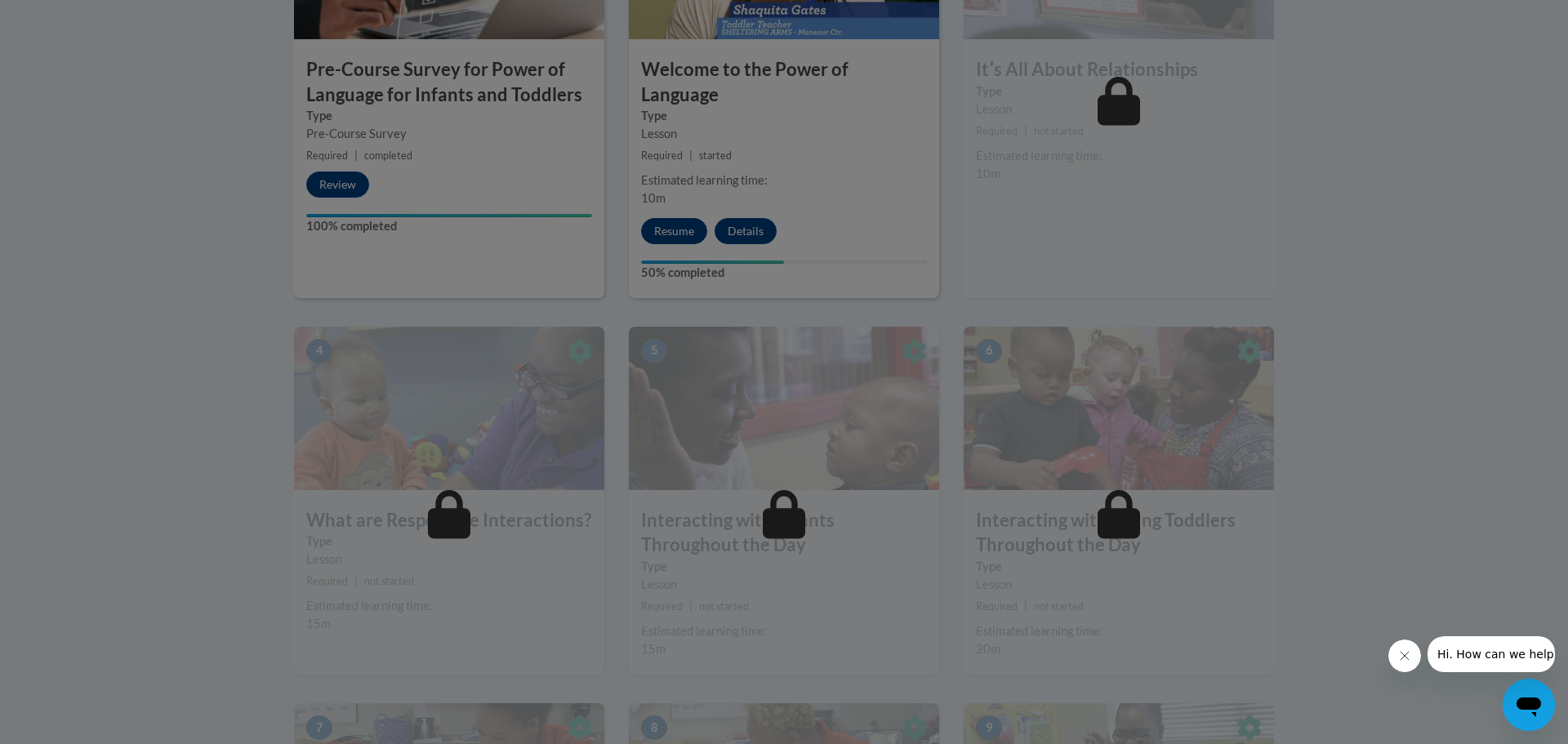
click at [740, 206] on div at bounding box center [784, 372] width 1568 height 744
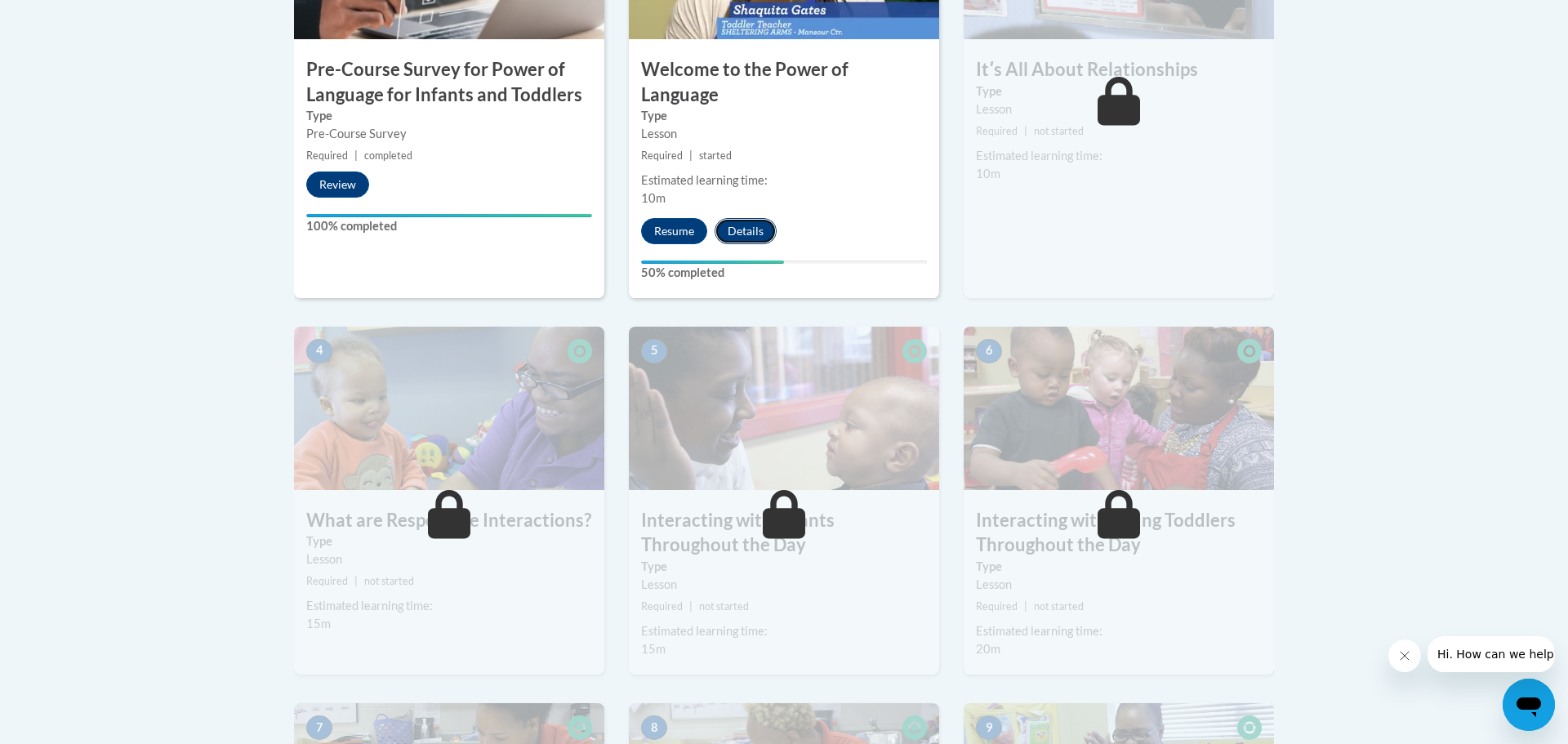
click at [731, 218] on button "Details" at bounding box center [746, 230] width 62 height 26
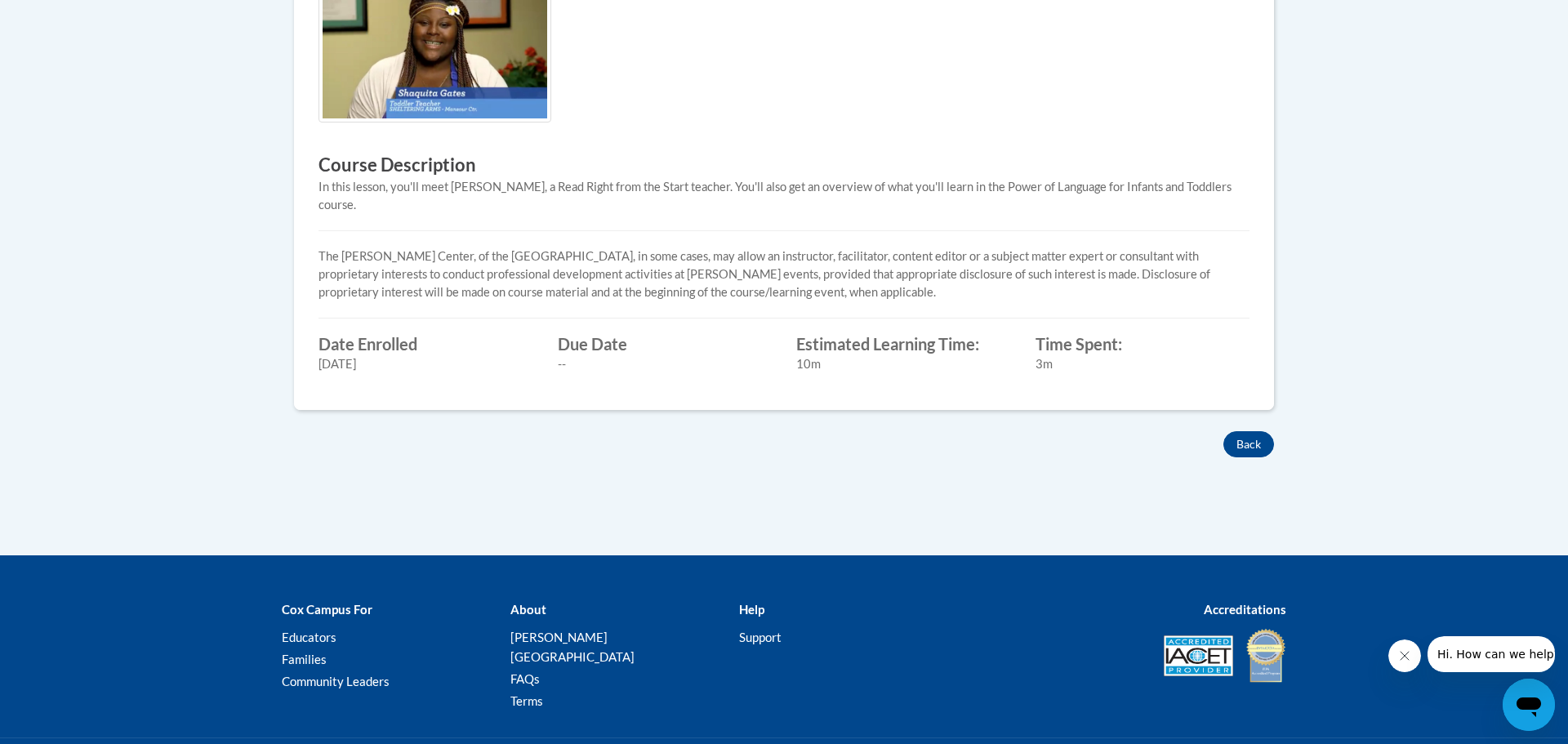
scroll to position [601, 0]
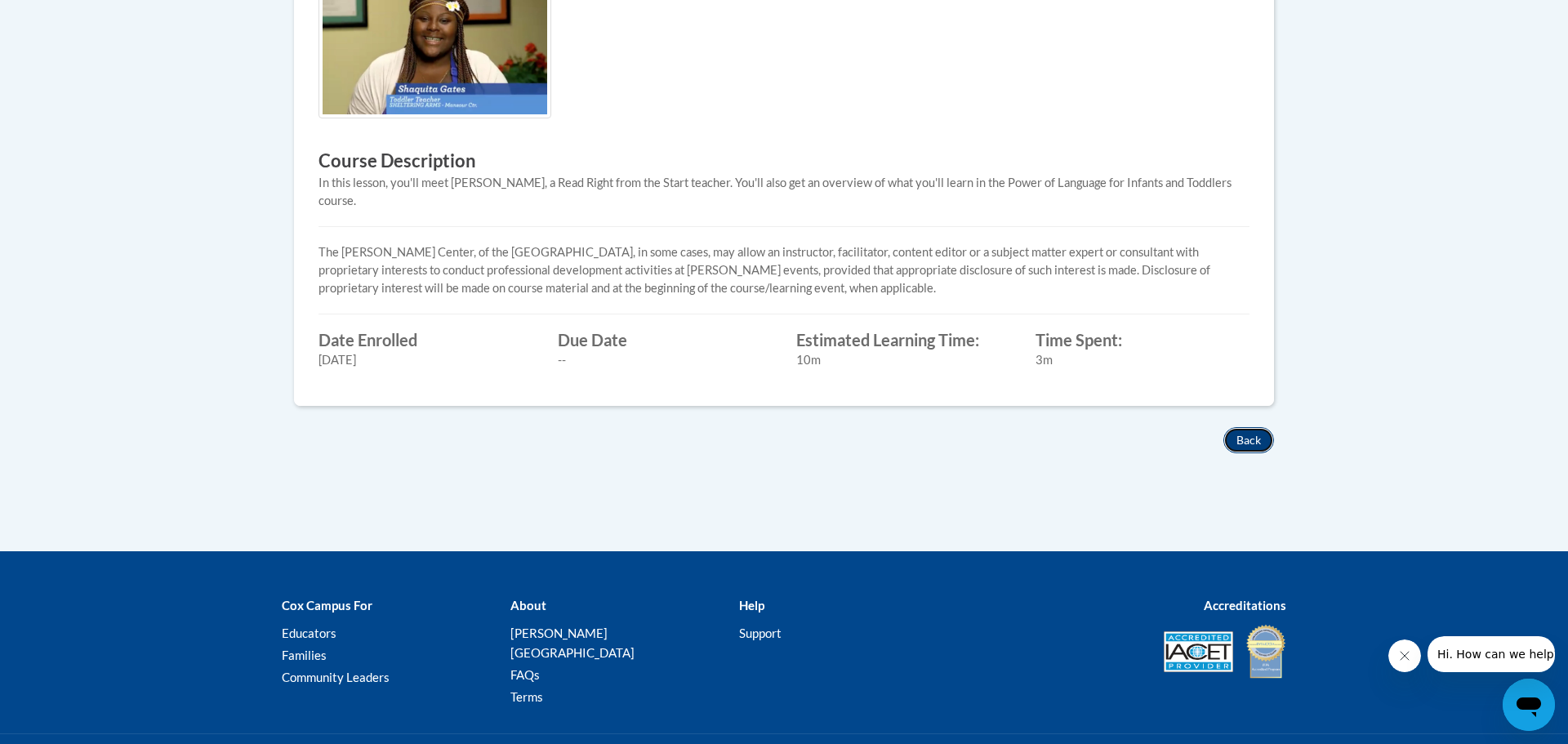
click at [1261, 427] on button "Back" at bounding box center [1249, 440] width 51 height 26
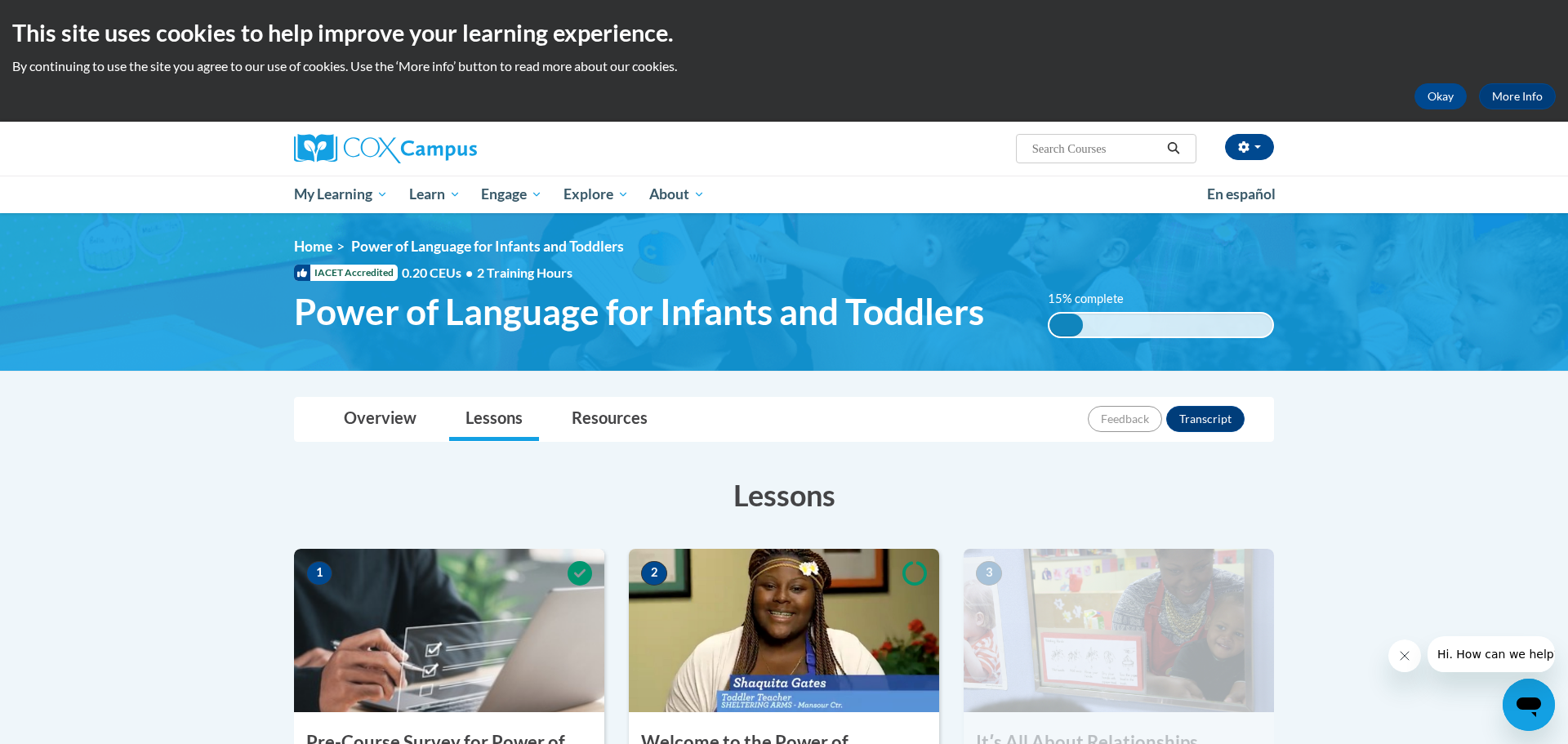
click at [818, 586] on img at bounding box center [784, 631] width 311 height 164
click at [782, 601] on img at bounding box center [784, 631] width 311 height 164
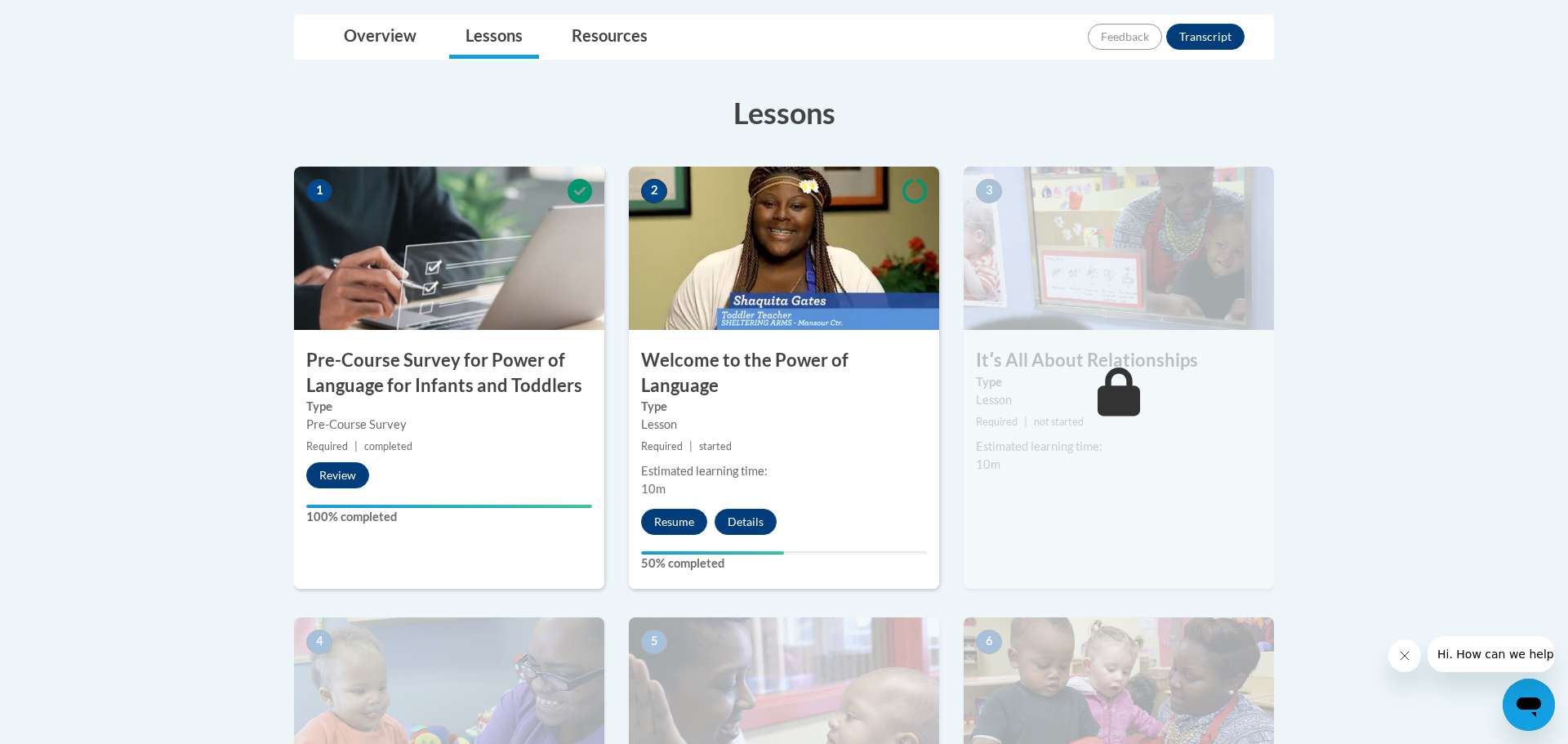
scroll to position [386, 0]
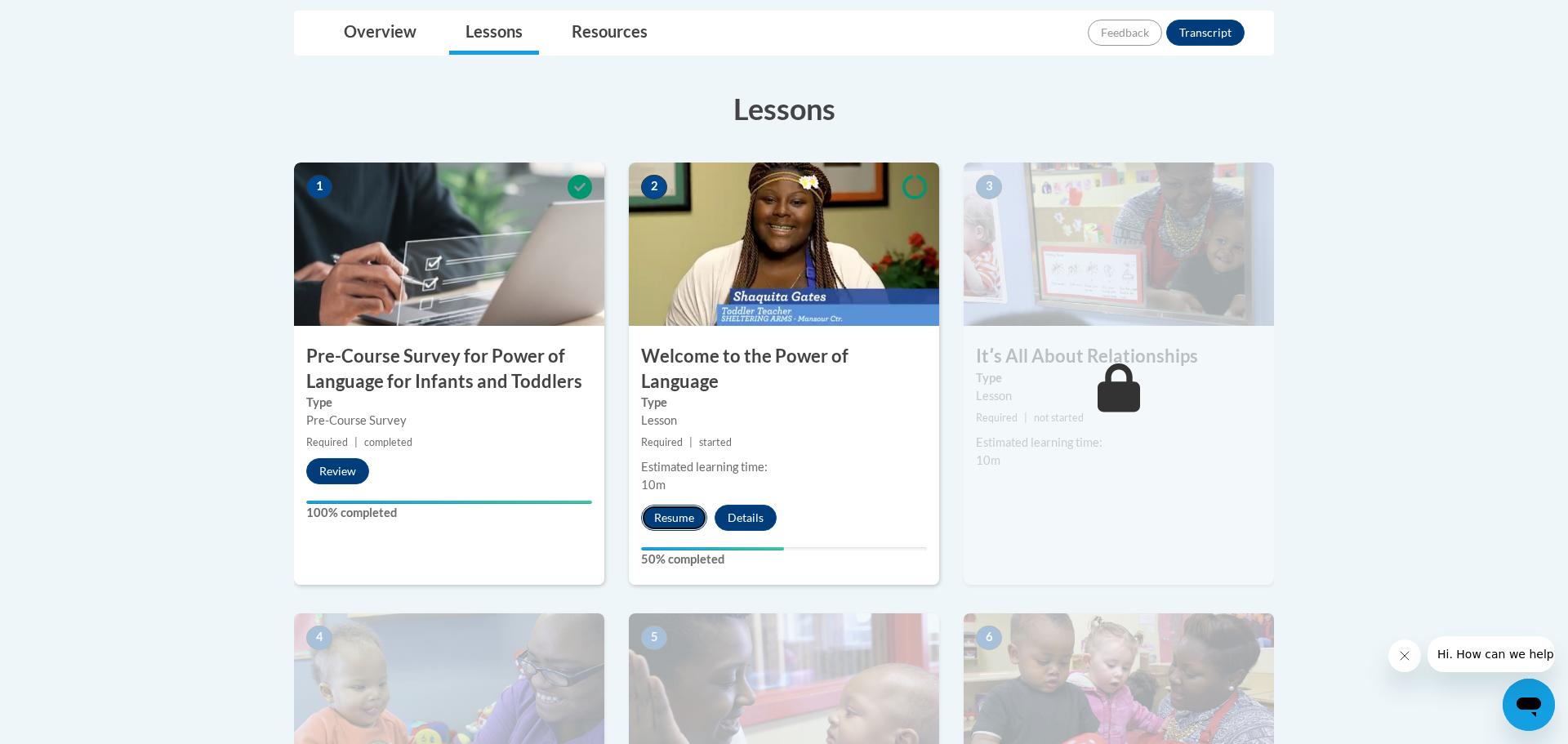
click at [674, 505] on button "Resume" at bounding box center [674, 517] width 66 height 26
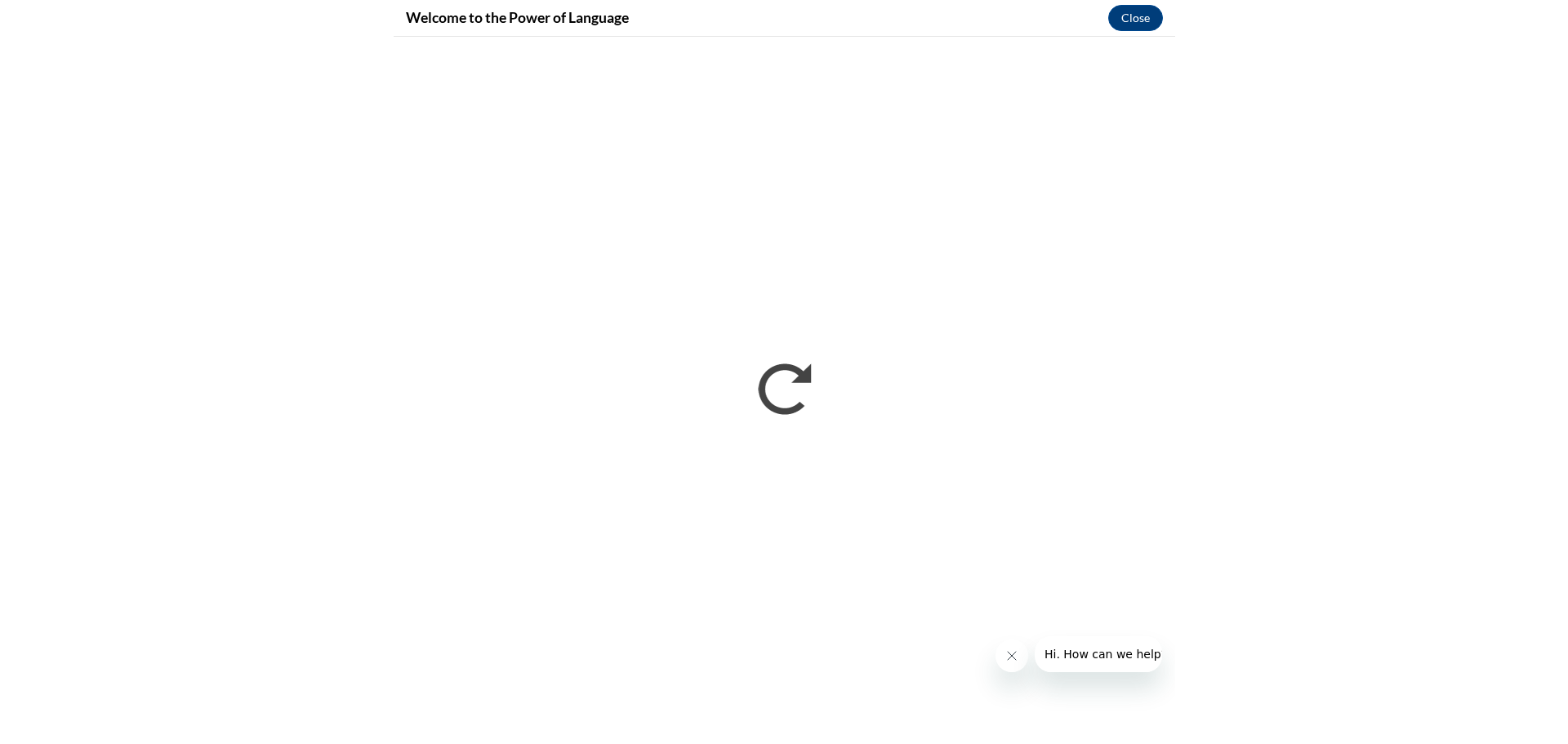
scroll to position [0, 0]
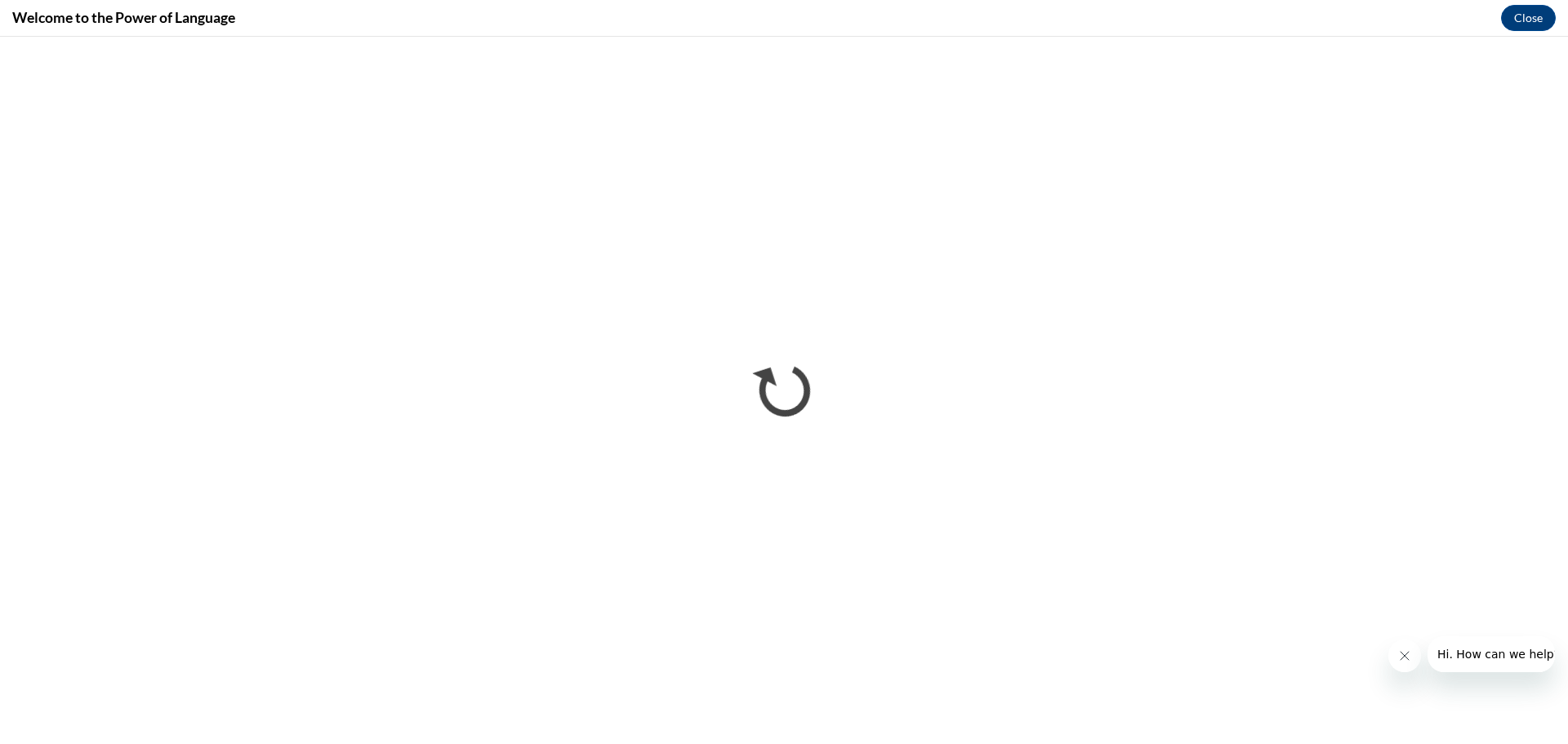
click at [1412, 659] on button "Close message from company" at bounding box center [1404, 656] width 33 height 33
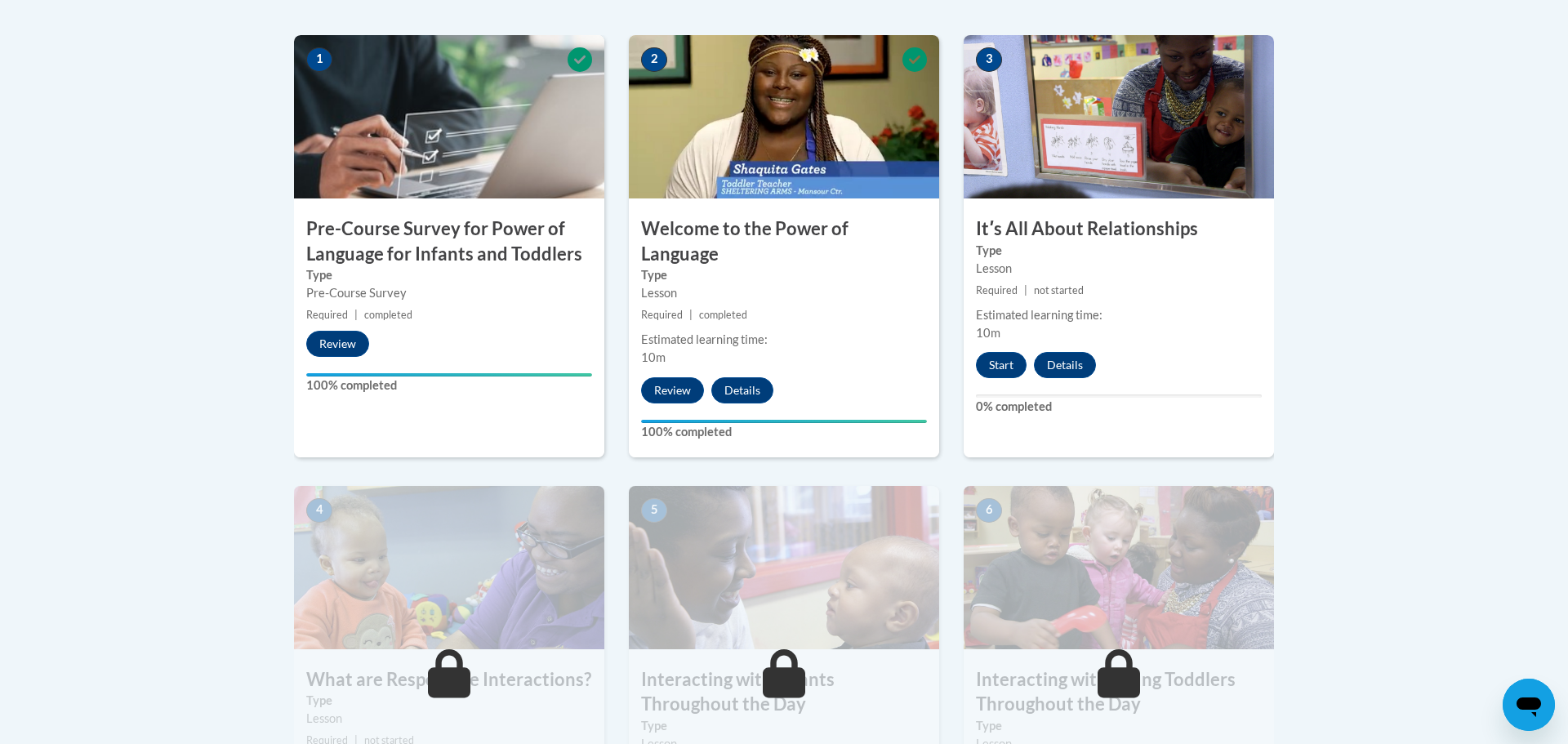
scroll to position [515, 0]
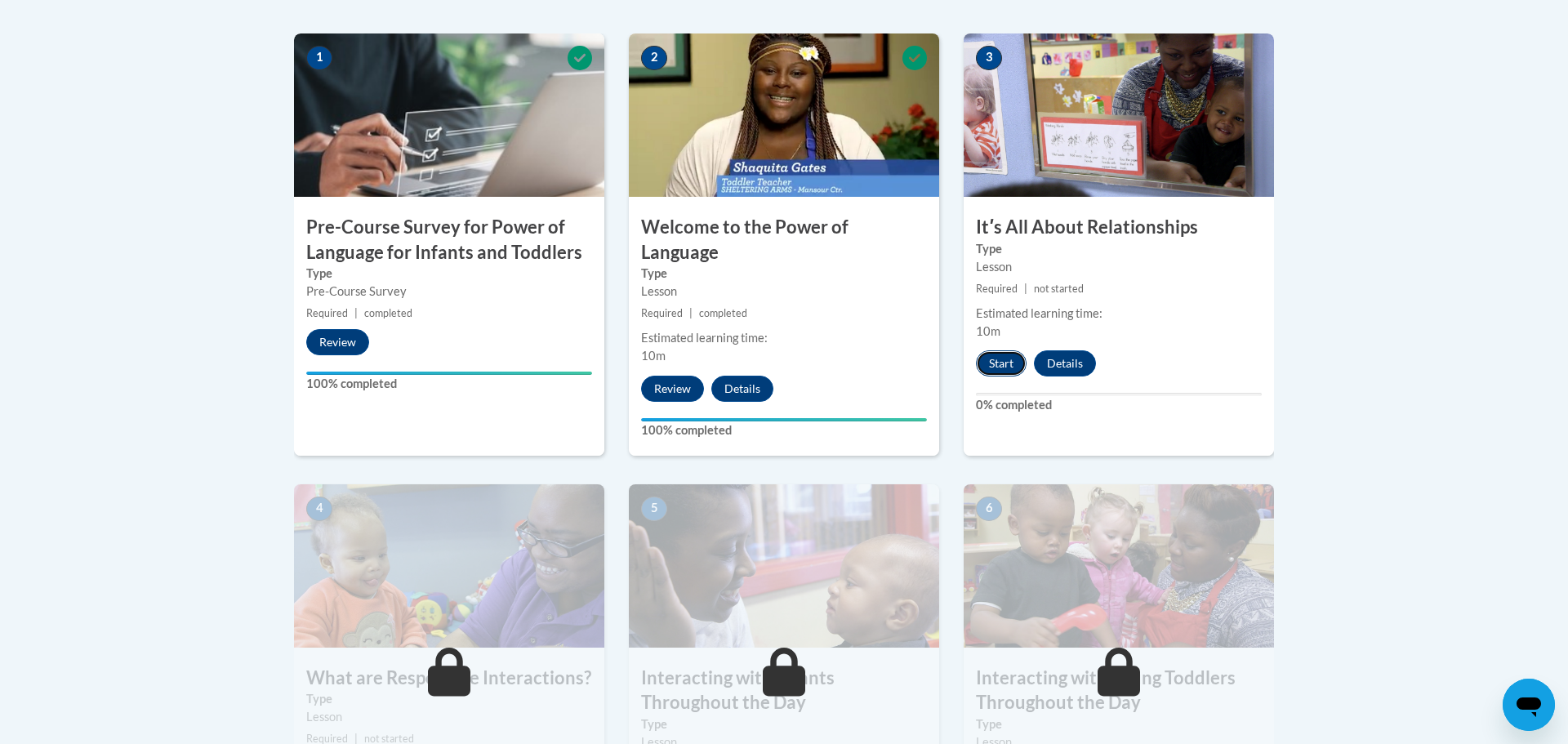
click at [1001, 360] on button "Start" at bounding box center [1001, 363] width 51 height 26
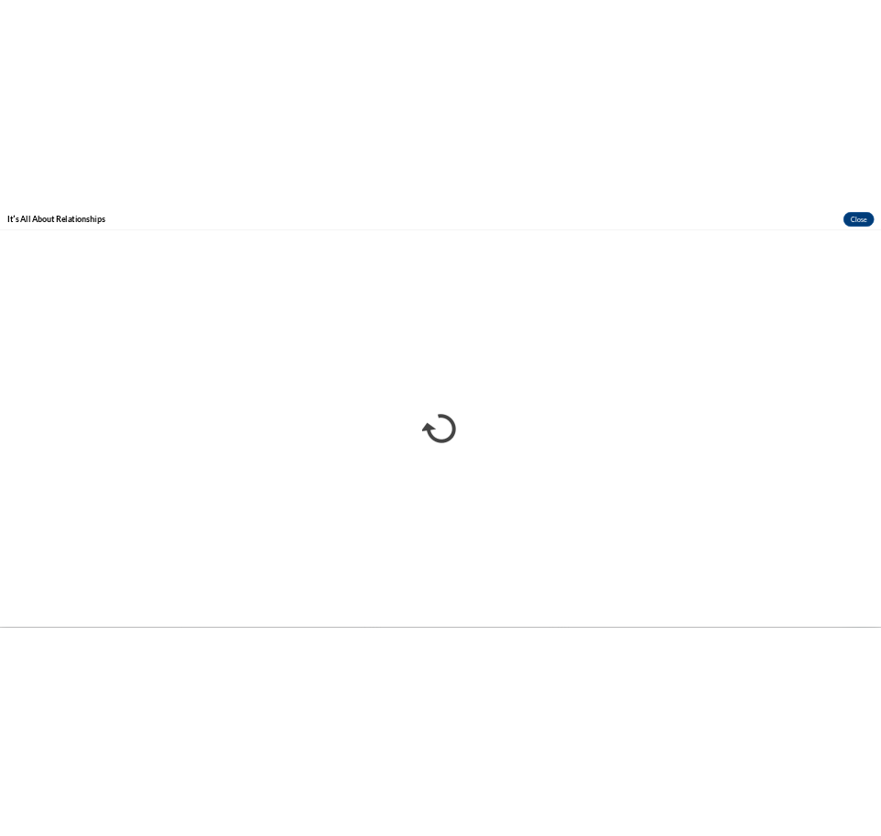
scroll to position [0, 0]
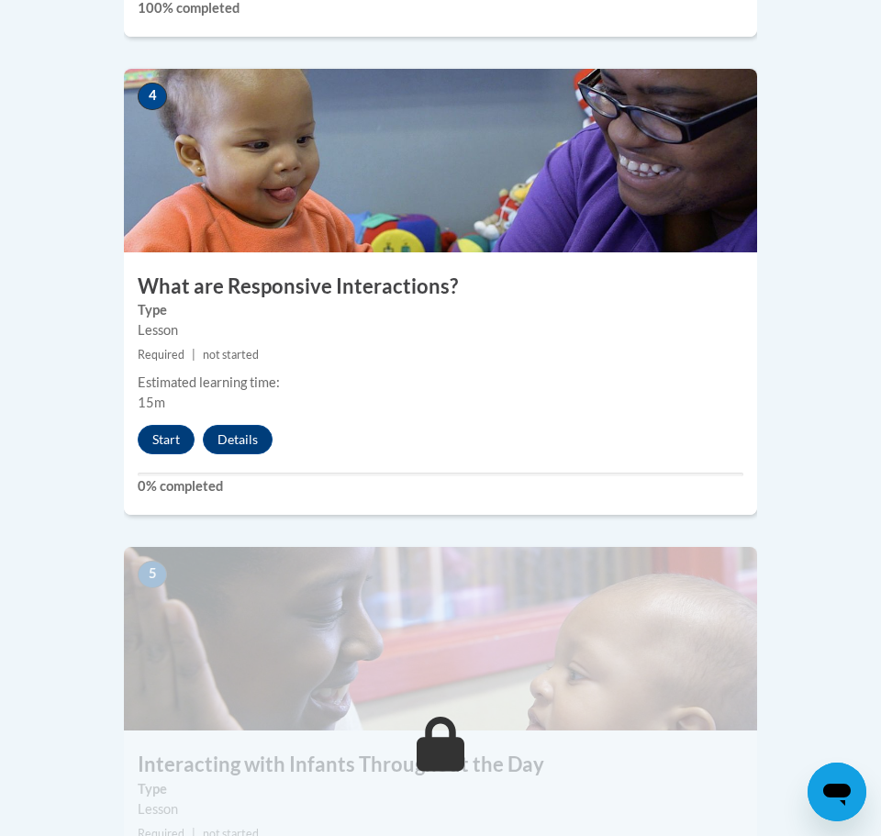
scroll to position [2102, 0]
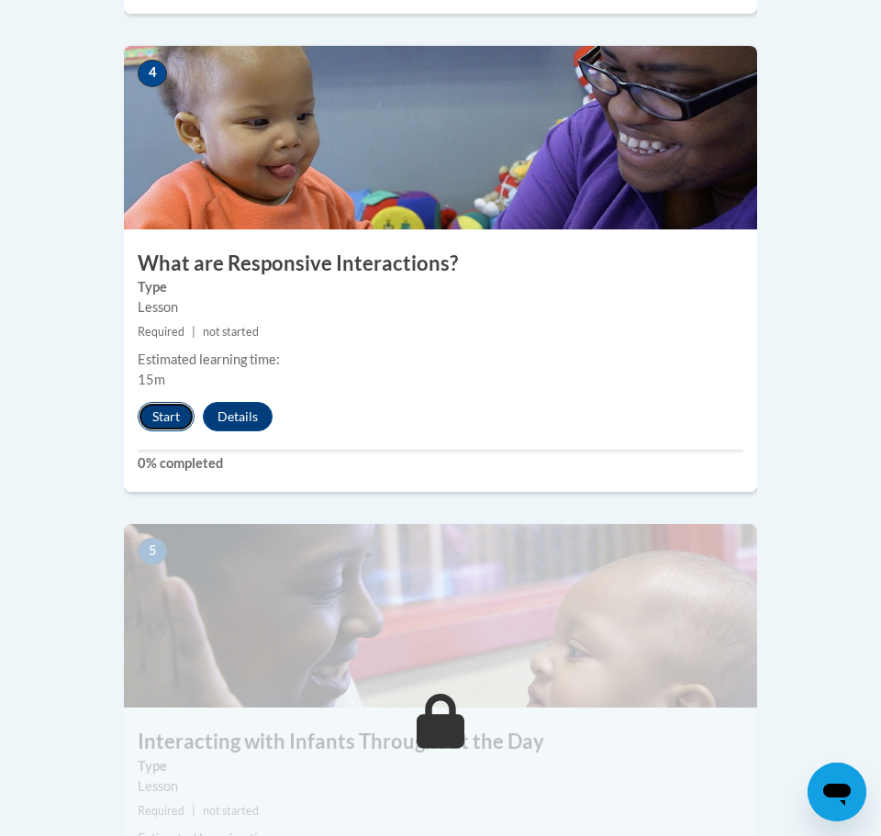
click at [154, 402] on button "Start" at bounding box center [166, 416] width 57 height 29
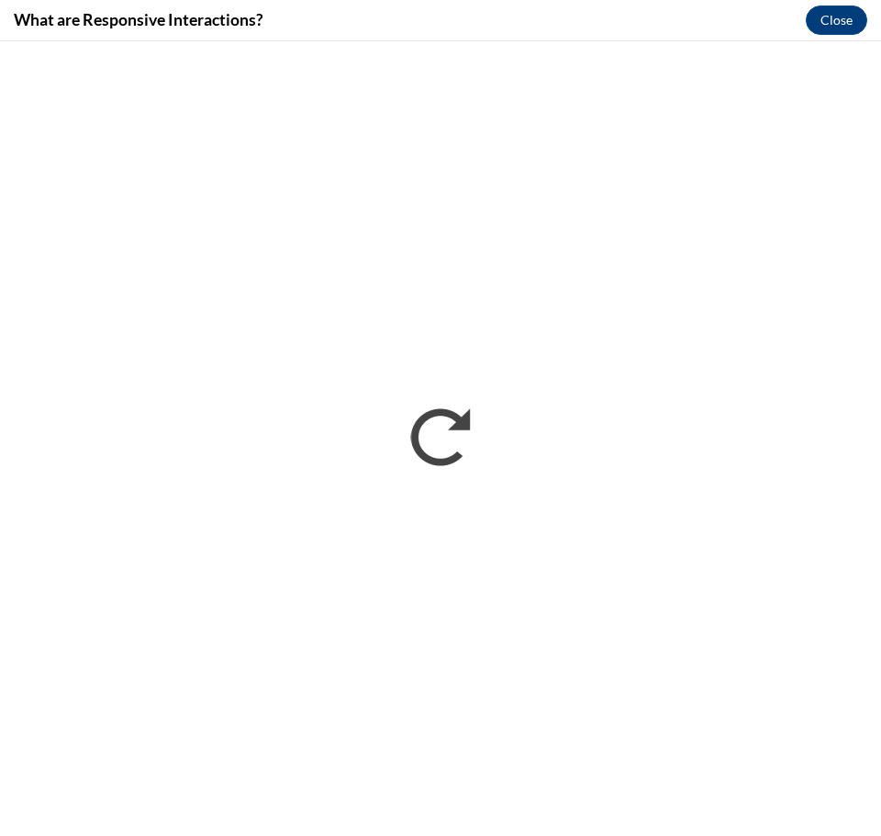
scroll to position [0, 0]
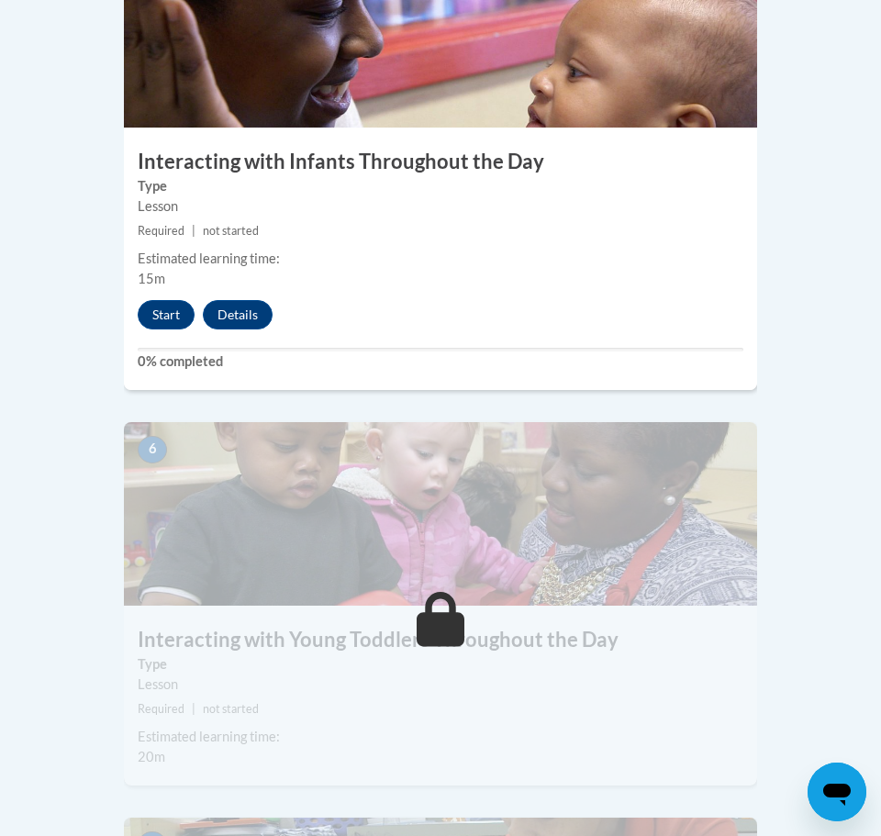
scroll to position [2680, 0]
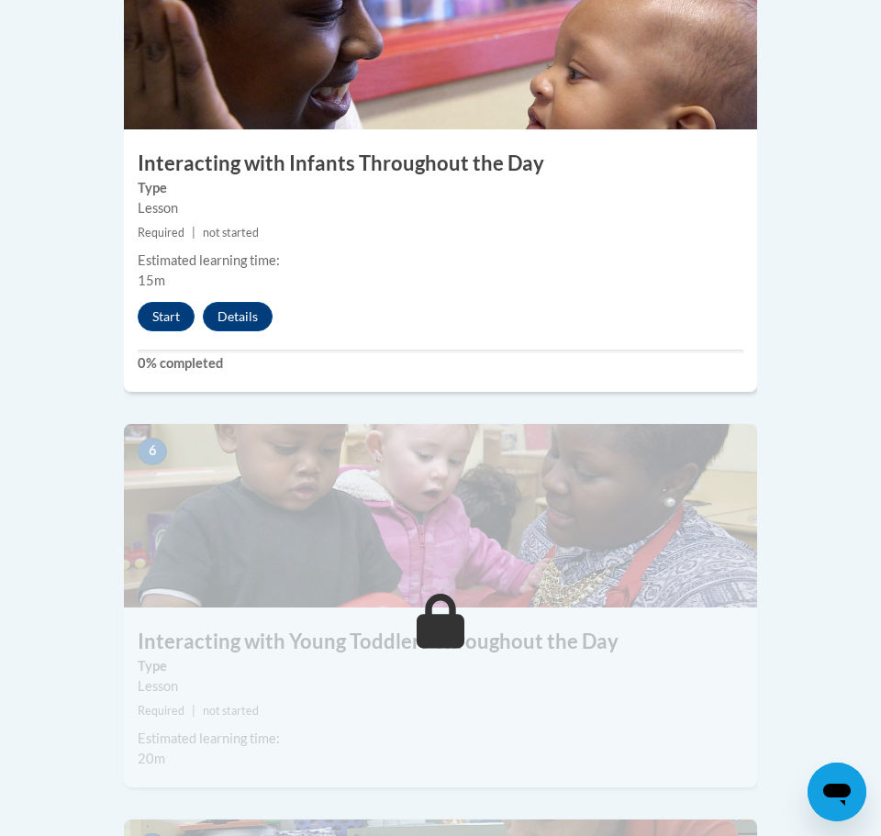
click at [251, 471] on img at bounding box center [440, 516] width 633 height 184
click at [362, 701] on small "Required | not started" at bounding box center [440, 711] width 633 height 20
click at [170, 302] on button "Start" at bounding box center [166, 316] width 57 height 29
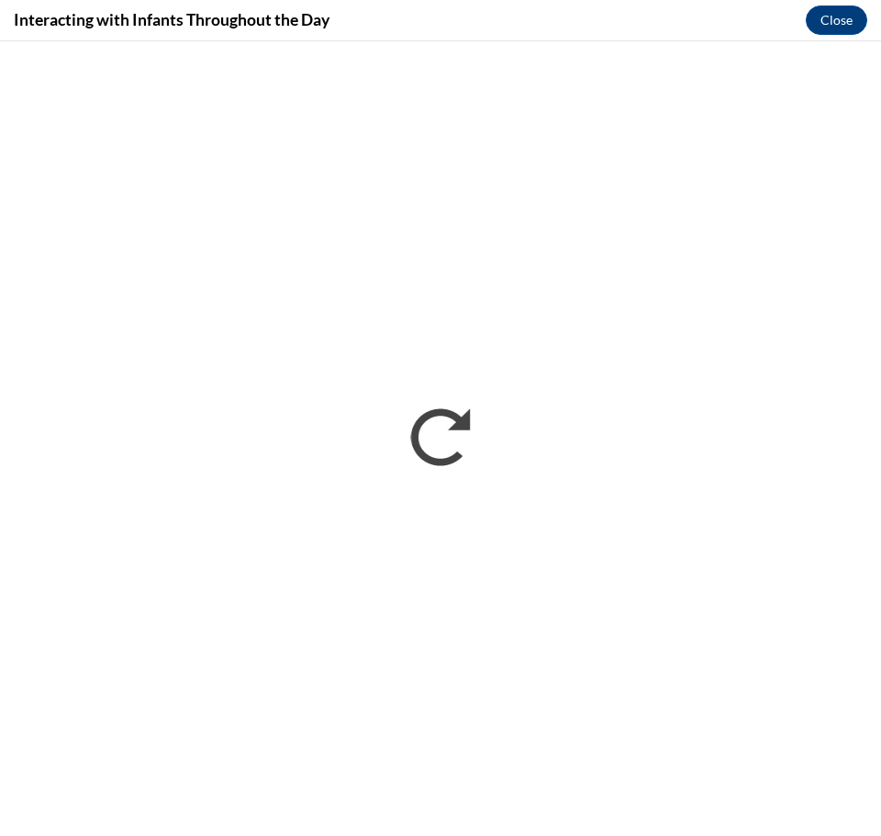
scroll to position [0, 0]
